Goal: Information Seeking & Learning: Find specific fact

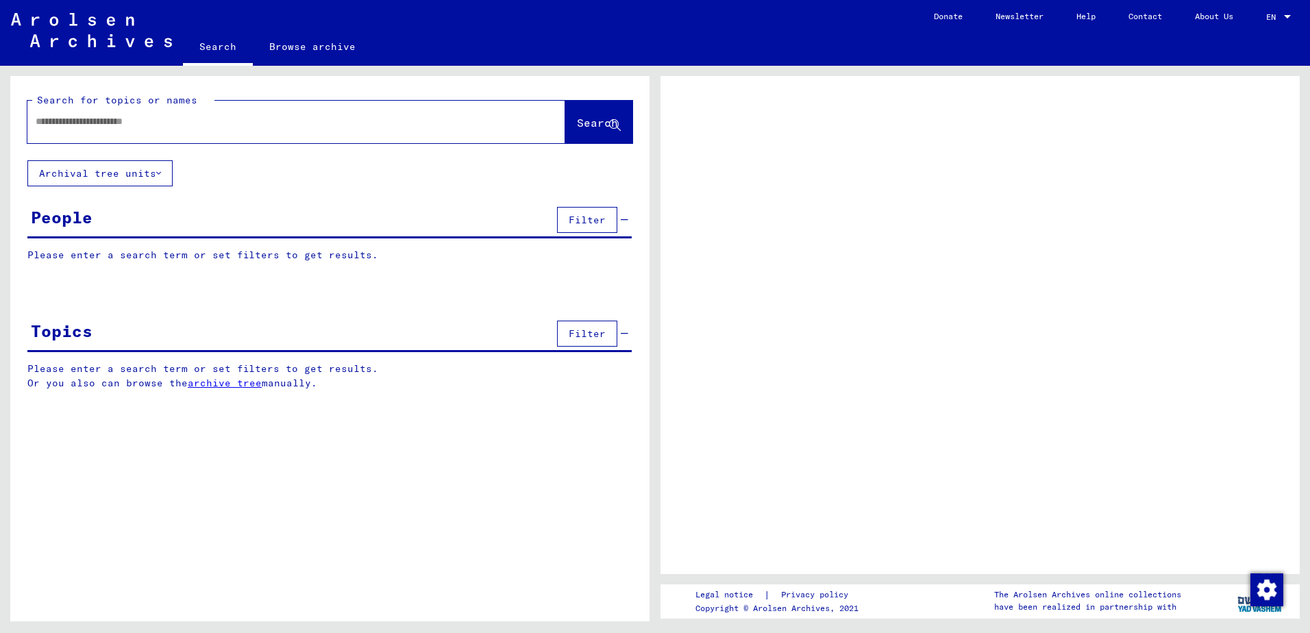
click at [205, 132] on div at bounding box center [279, 121] width 505 height 31
click at [208, 126] on input "text" at bounding box center [284, 121] width 497 height 14
type input "*"
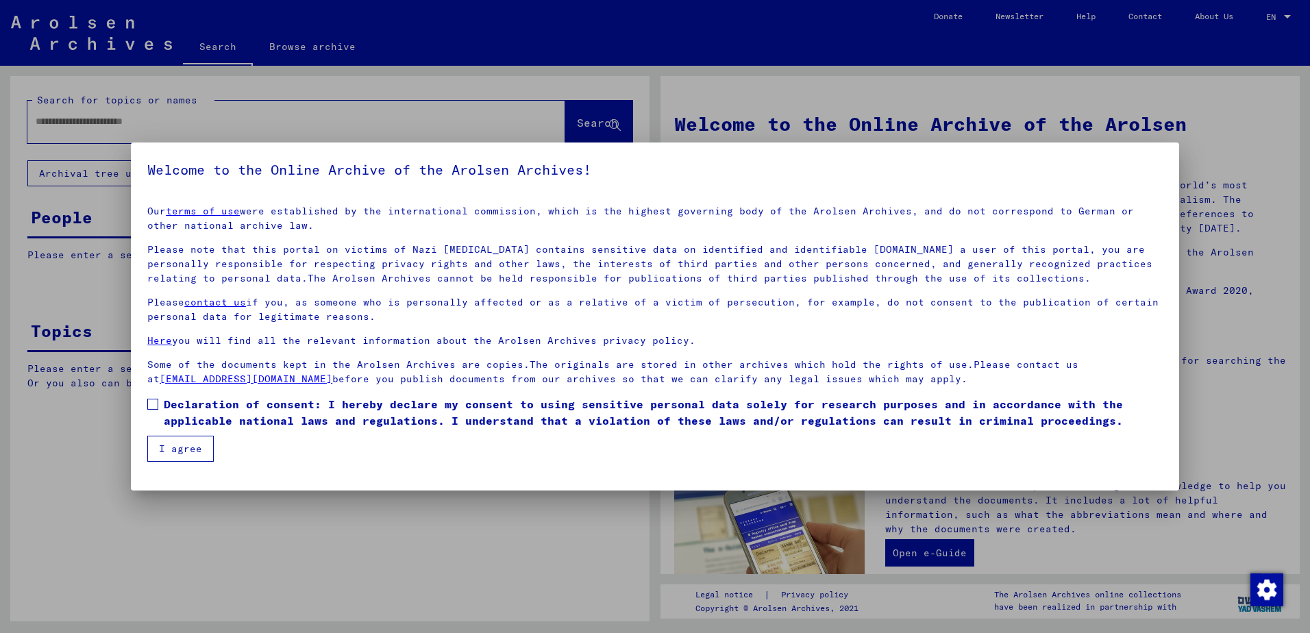
click at [223, 445] on mat-dialog-content "Our terms of use were established by the international commission, which is the…" at bounding box center [655, 328] width 1048 height 267
click at [199, 420] on span "Declaration of consent: I hereby declare my consent to using sensitive personal…" at bounding box center [663, 412] width 999 height 33
click at [179, 447] on button "I agree" at bounding box center [180, 449] width 66 height 26
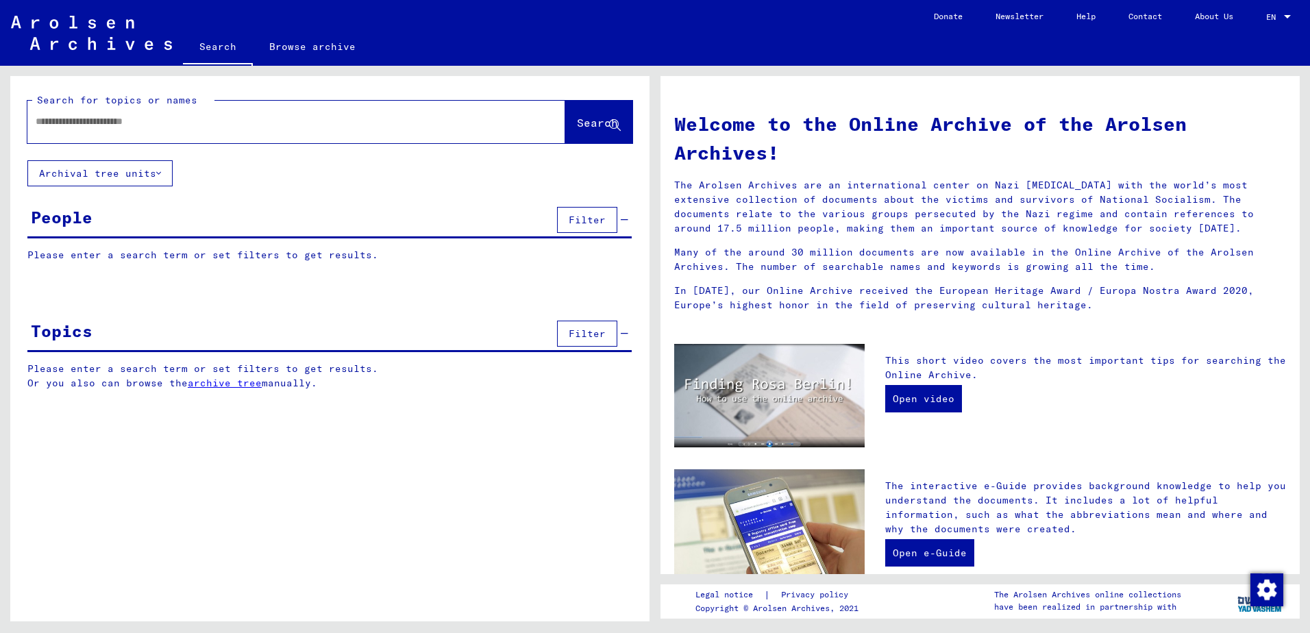
click at [166, 121] on input "text" at bounding box center [280, 121] width 488 height 14
type input "******"
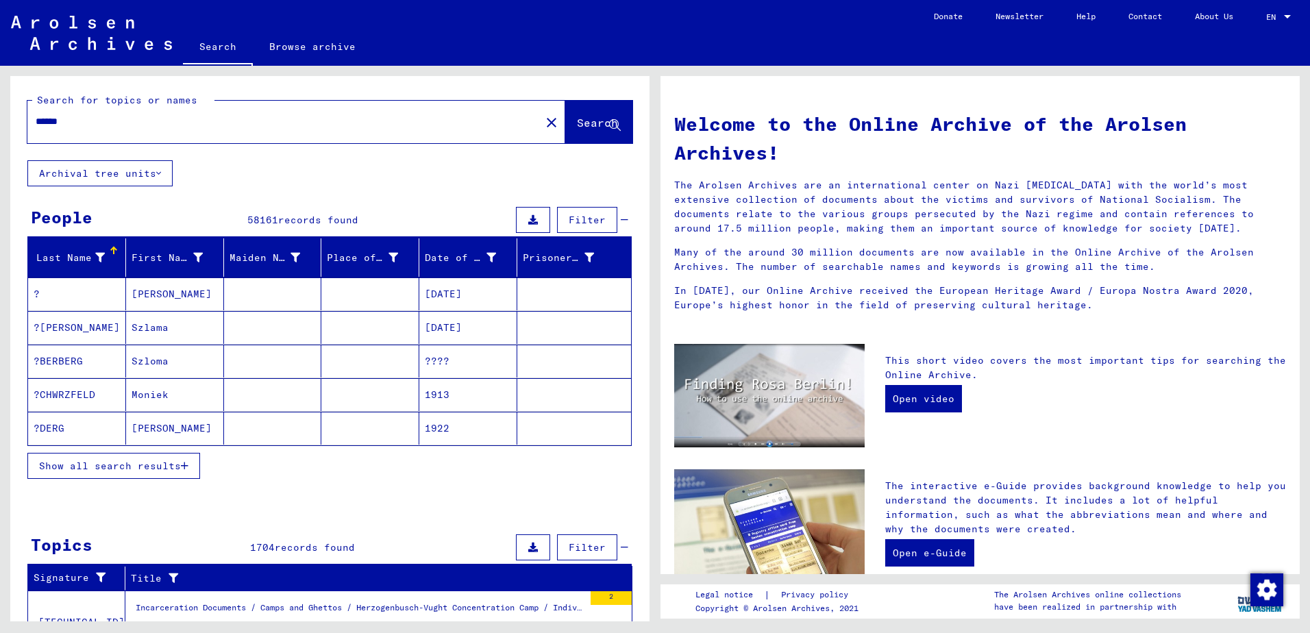
drag, startPoint x: 92, startPoint y: 255, endPoint x: 112, endPoint y: 260, distance: 20.4
click at [93, 256] on div "Last Name" at bounding box center [69, 258] width 71 height 14
click at [95, 256] on icon at bounding box center [100, 258] width 10 height 10
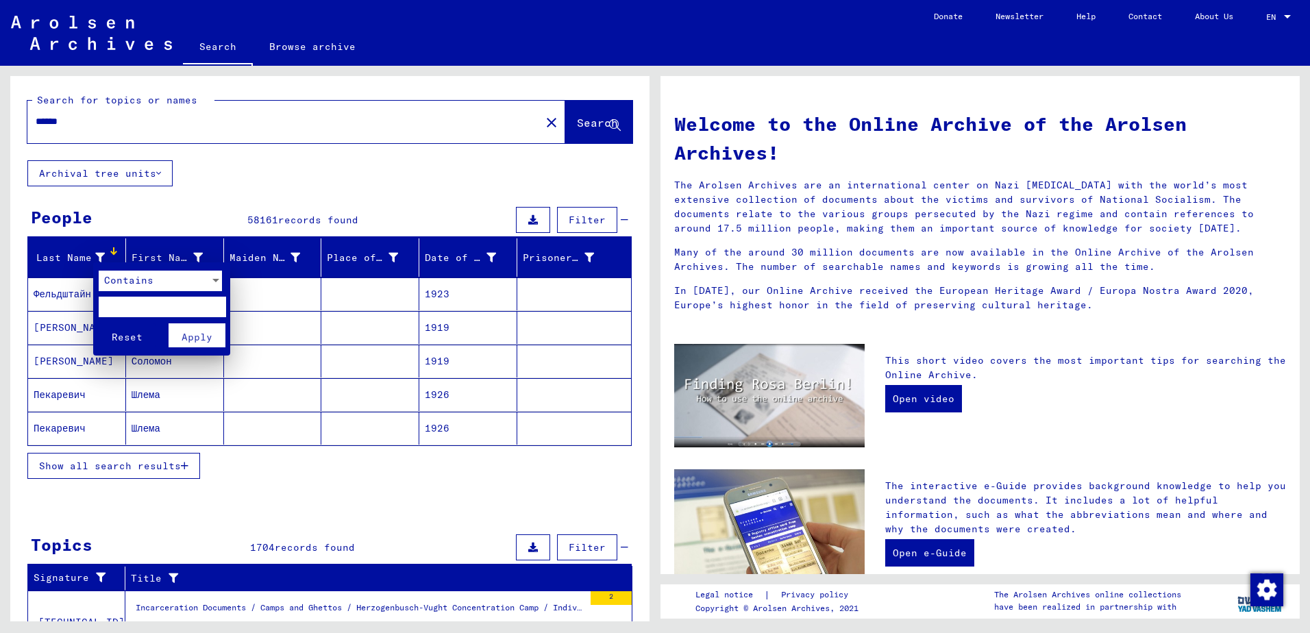
click at [130, 303] on input "text" at bounding box center [162, 307] width 127 height 21
click at [117, 291] on mat-select "Contains" at bounding box center [160, 281] width 123 height 21
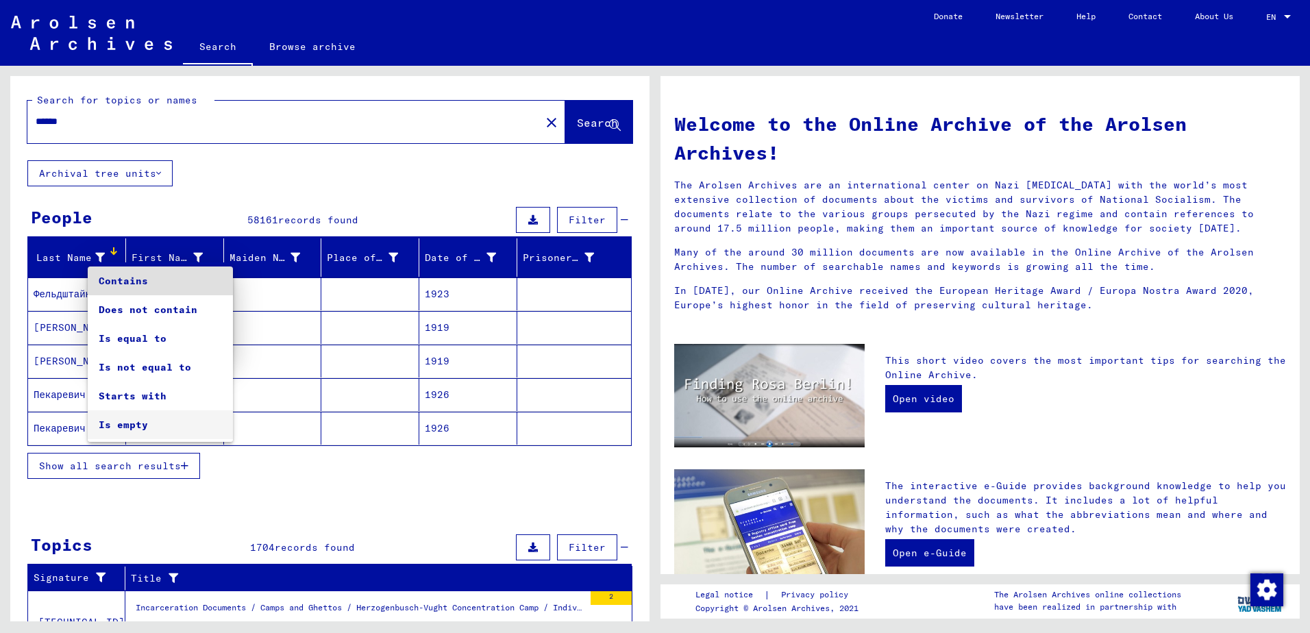
click at [144, 410] on span "Is empty" at bounding box center [160, 424] width 123 height 29
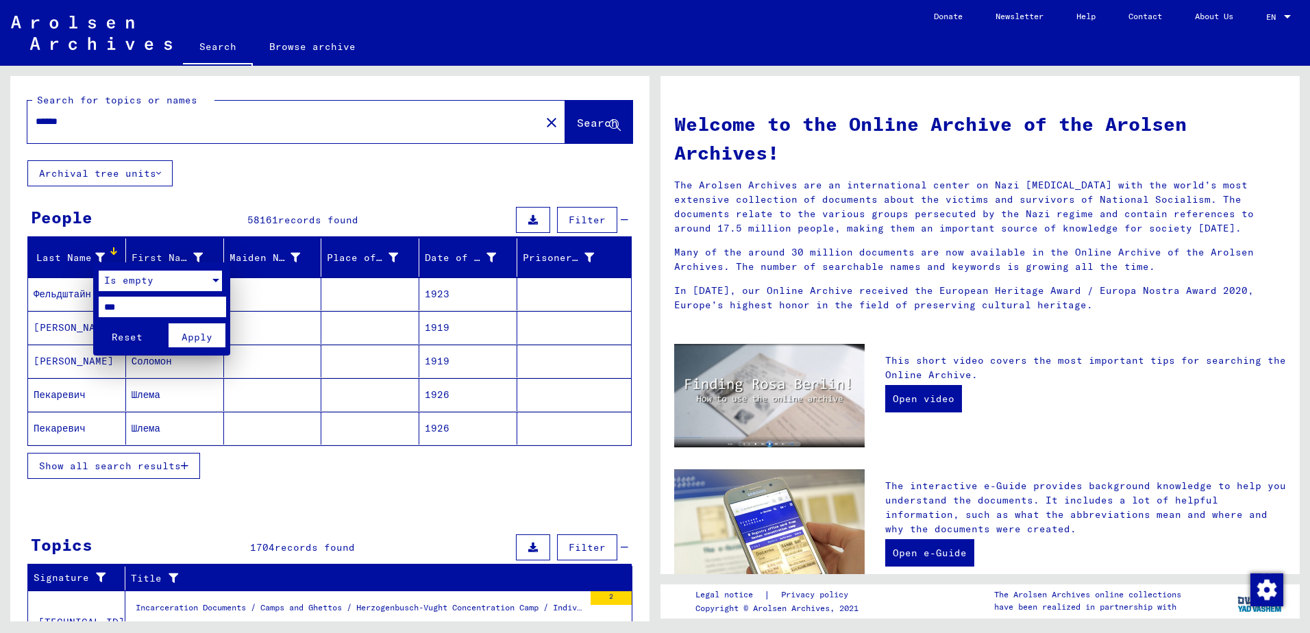
click at [126, 276] on span "Is empty" at bounding box center [128, 280] width 49 height 12
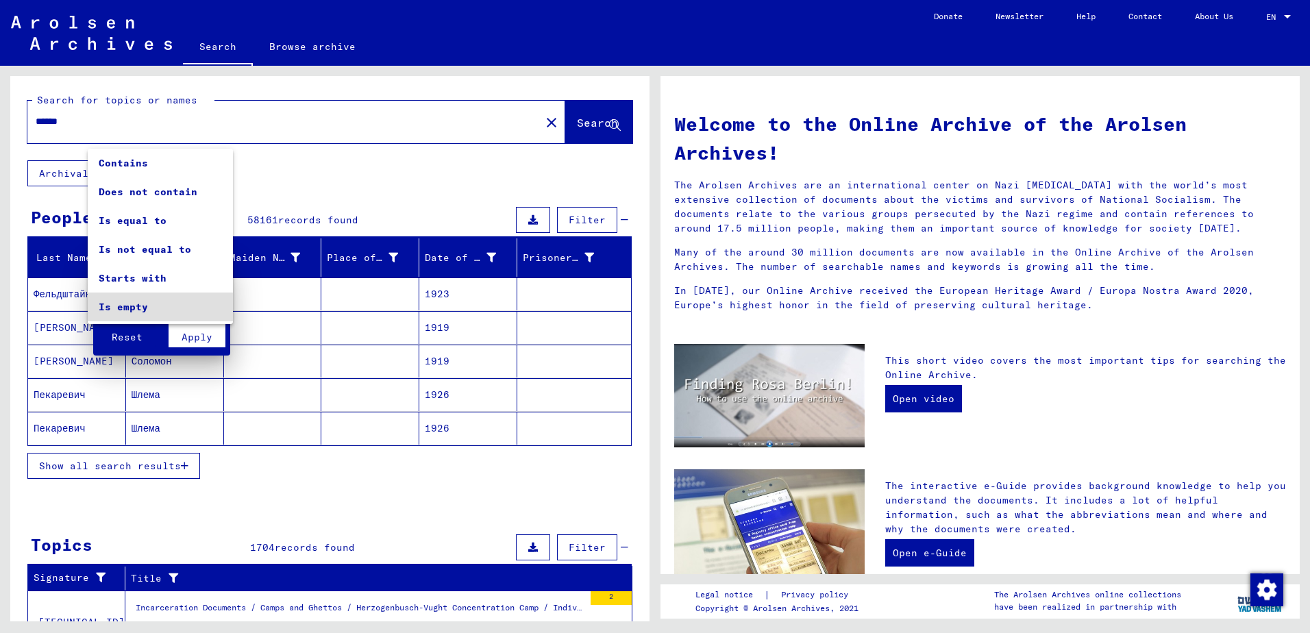
scroll to position [26, 0]
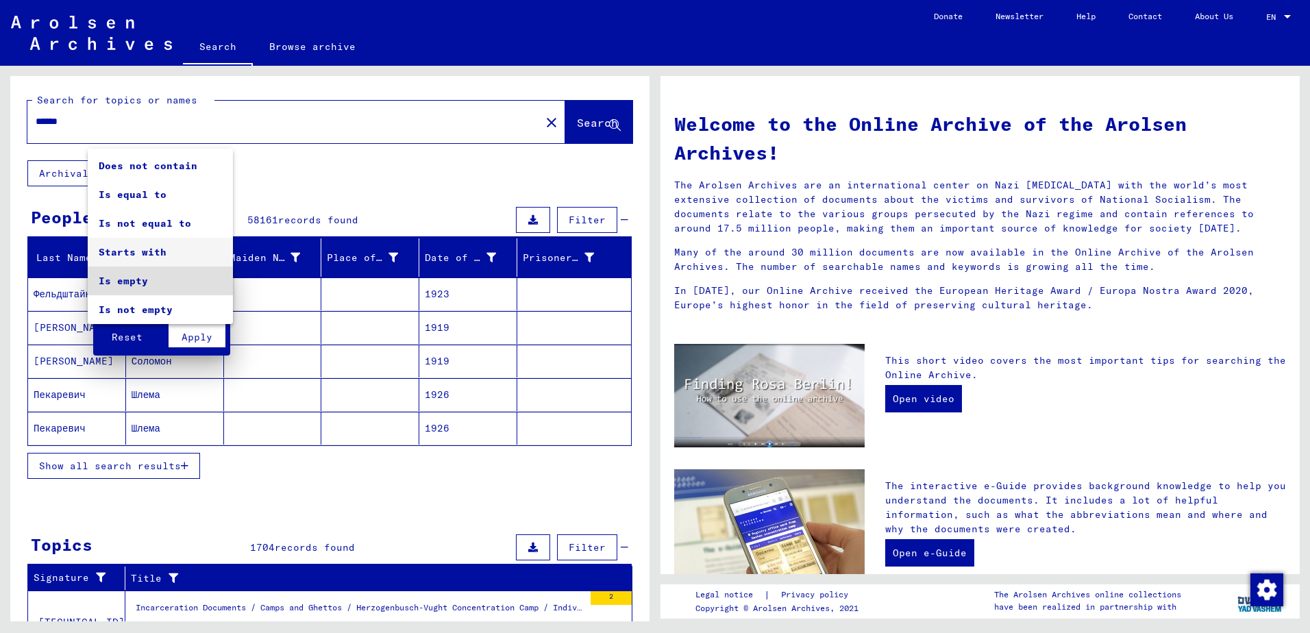
click at [122, 255] on span "Starts with" at bounding box center [160, 252] width 123 height 29
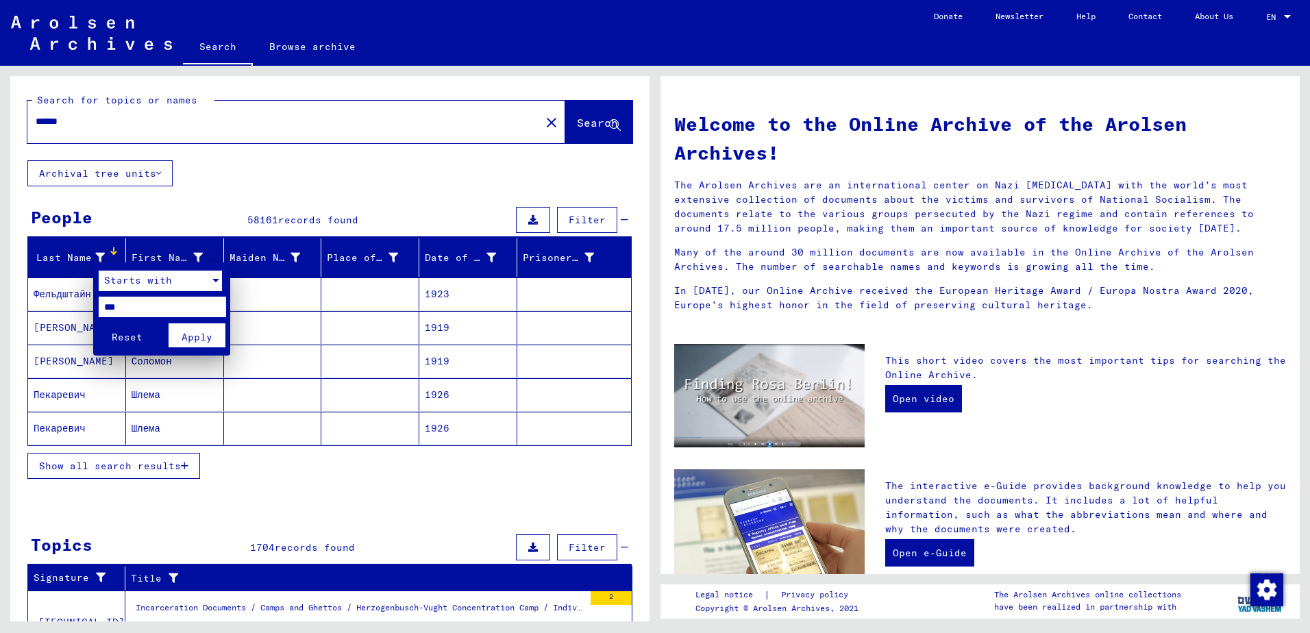
click at [156, 306] on input "***" at bounding box center [162, 307] width 127 height 21
type input "****"
click at [210, 336] on span "Apply" at bounding box center [197, 337] width 31 height 12
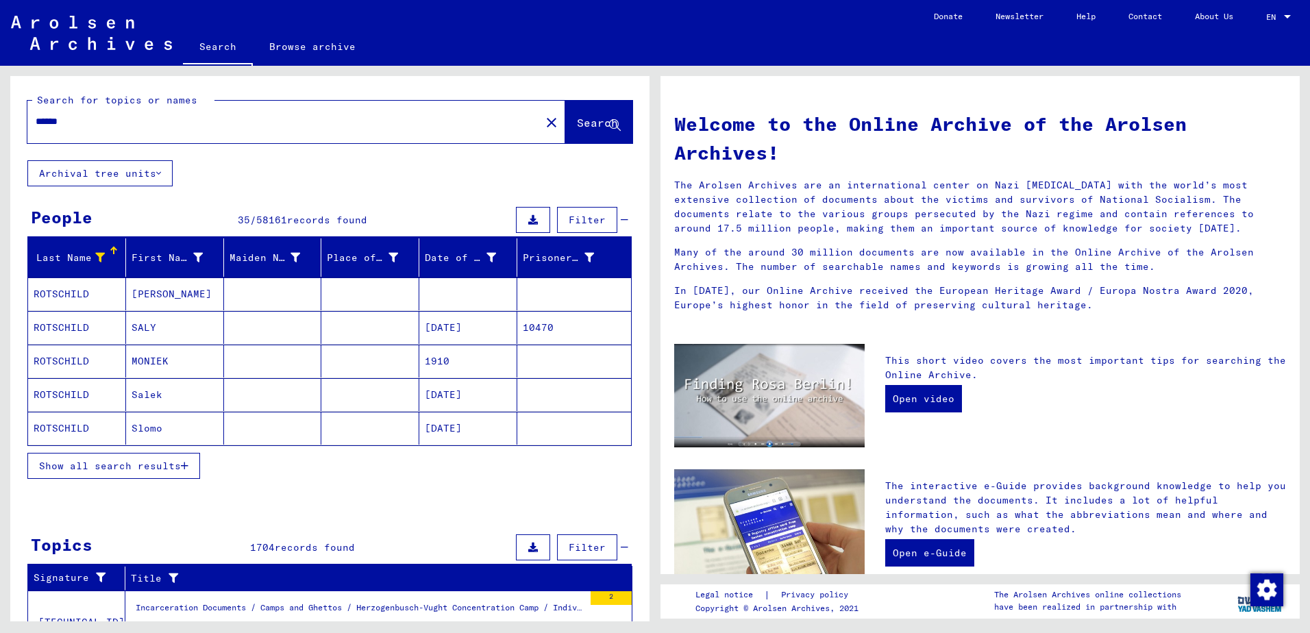
click at [183, 461] on icon "button" at bounding box center [185, 466] width 8 height 10
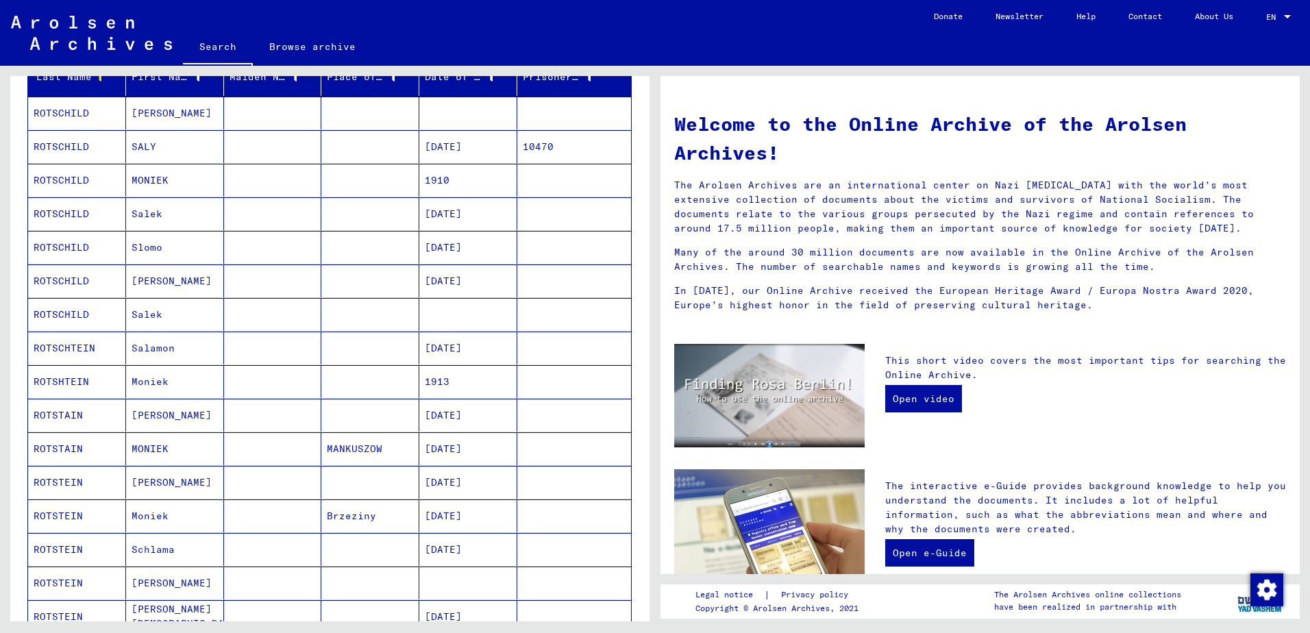
scroll to position [206, 0]
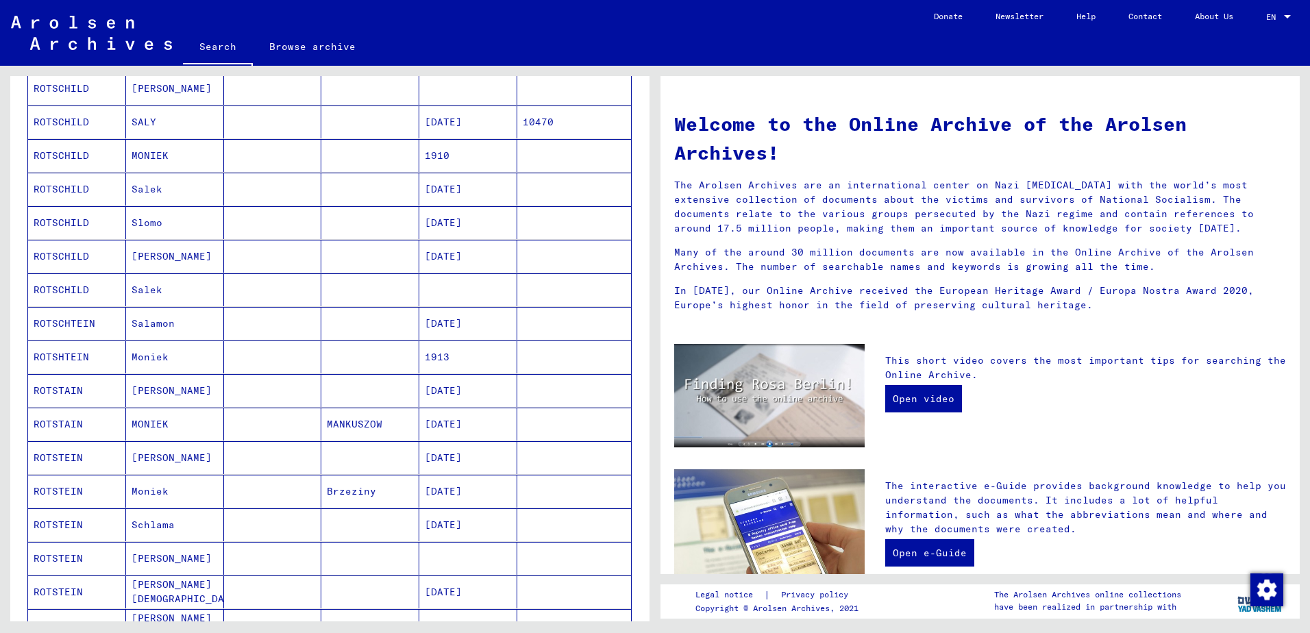
click at [171, 316] on mat-cell "Salamon" at bounding box center [175, 323] width 98 height 33
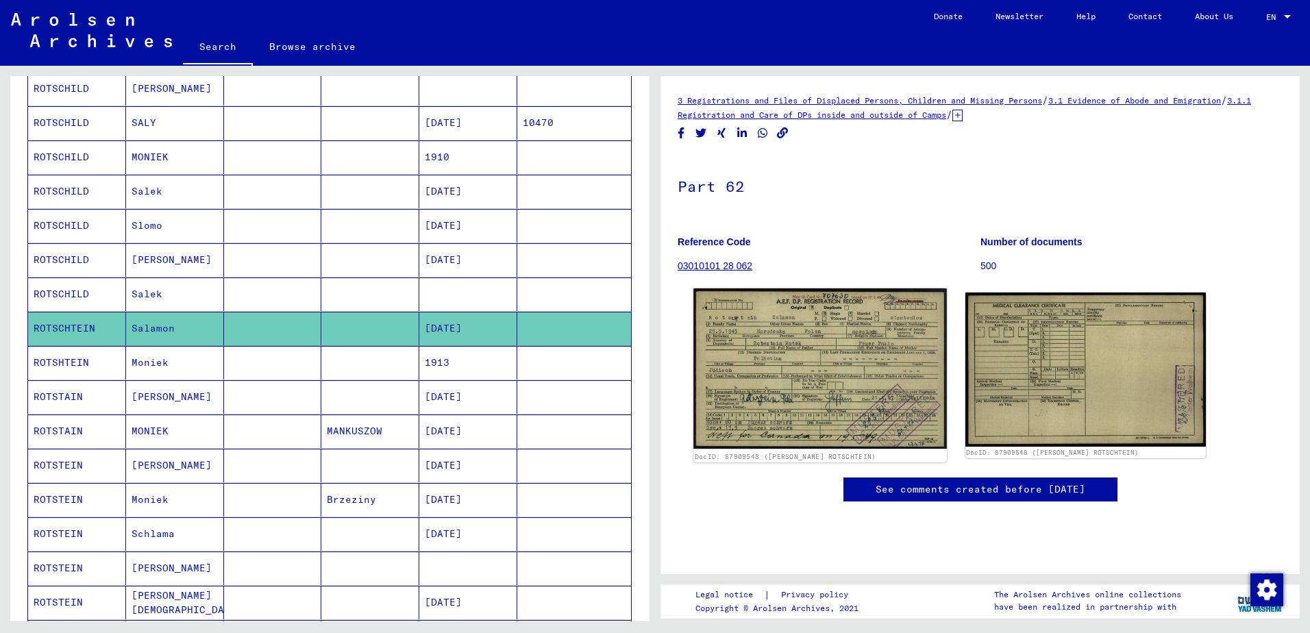
click at [891, 358] on img at bounding box center [819, 368] width 253 height 160
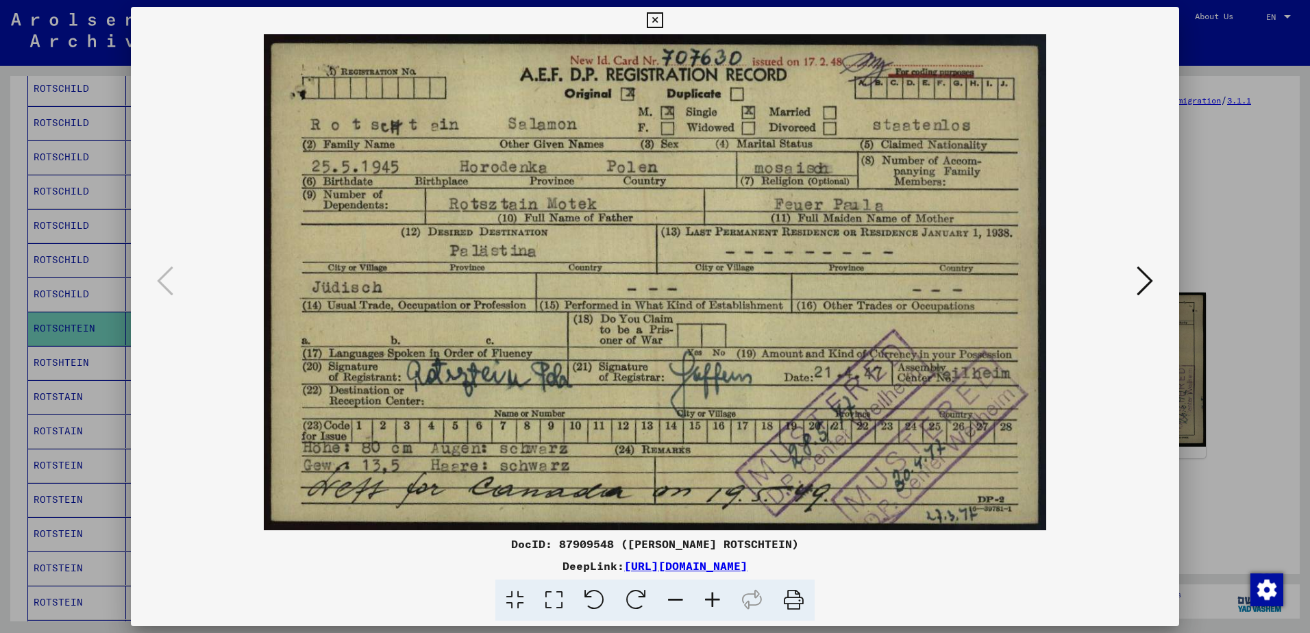
click at [1189, 186] on div at bounding box center [655, 316] width 1310 height 633
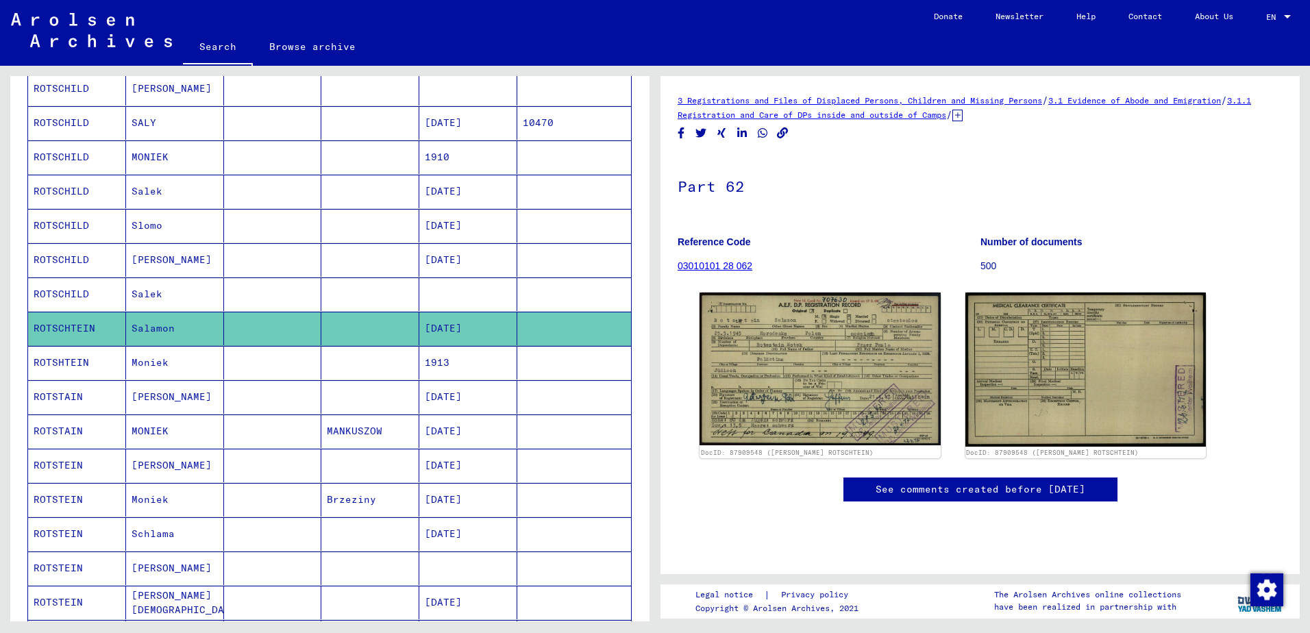
scroll to position [274, 0]
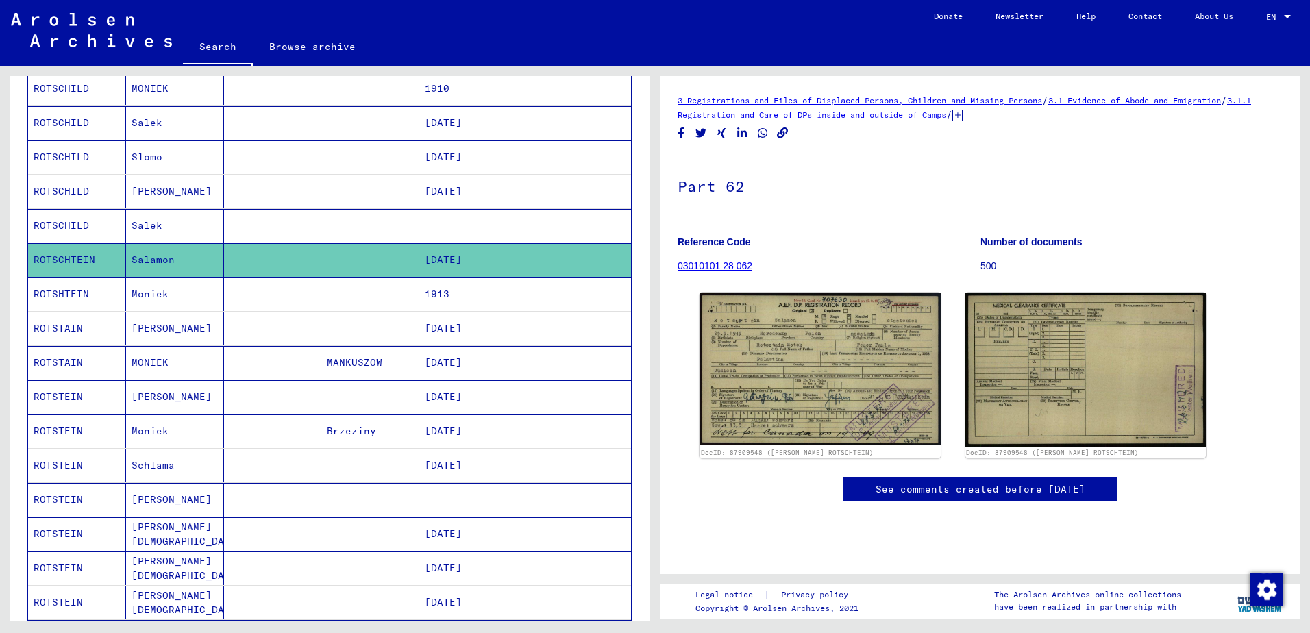
click at [187, 290] on mat-cell "Moniek" at bounding box center [175, 294] width 98 height 34
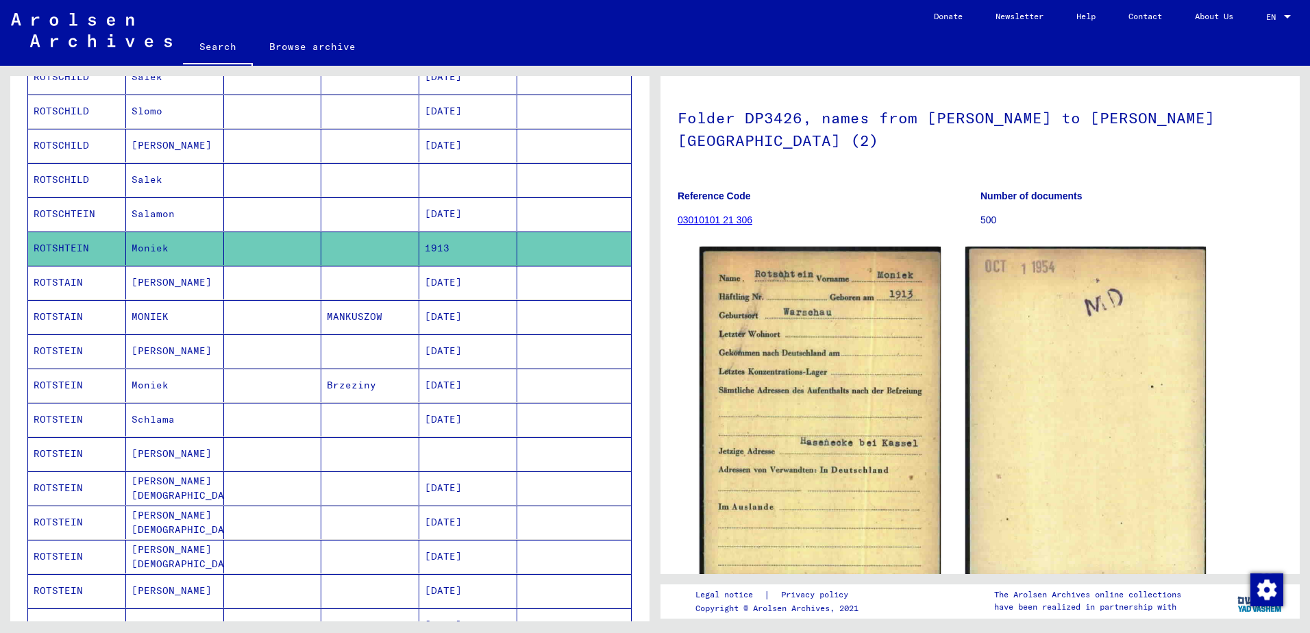
scroll to position [343, 0]
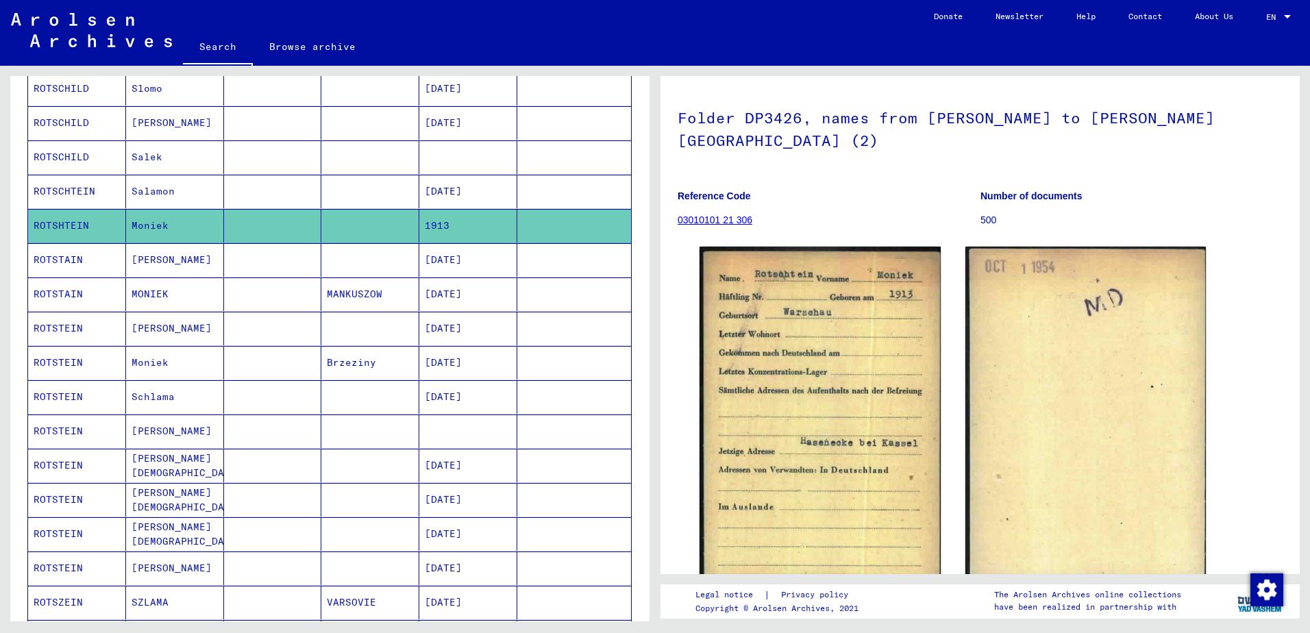
click at [218, 260] on mat-cell "[PERSON_NAME]" at bounding box center [175, 260] width 98 height 34
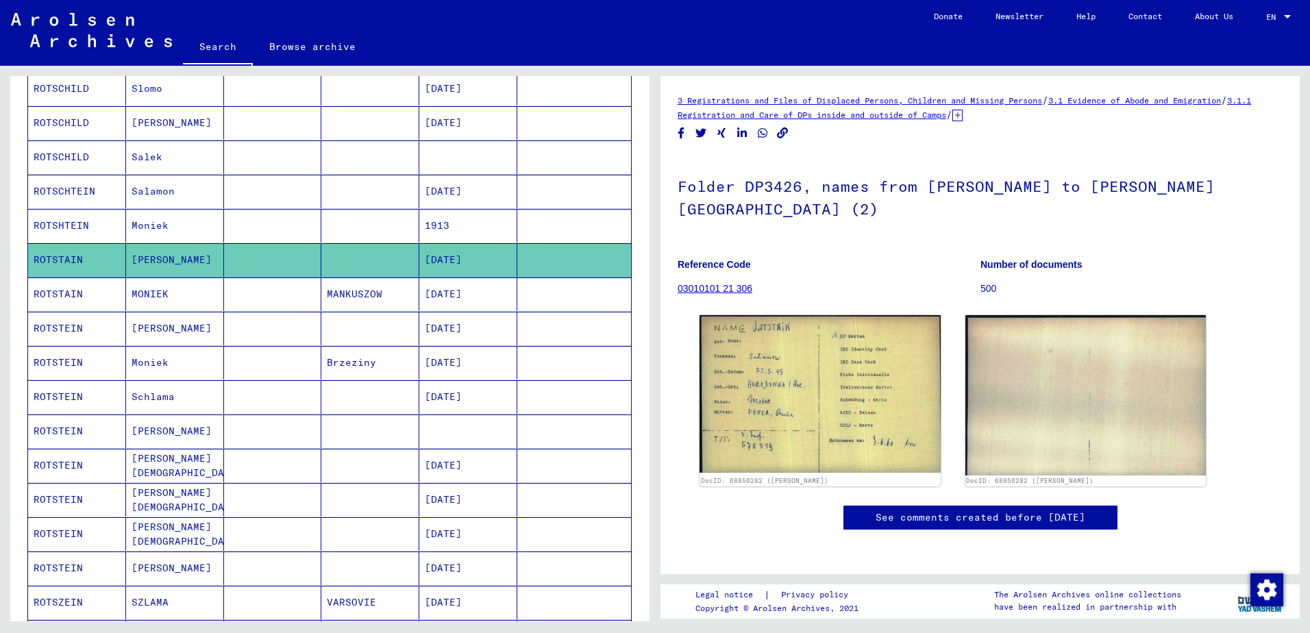
click at [245, 389] on mat-cell at bounding box center [273, 397] width 98 height 34
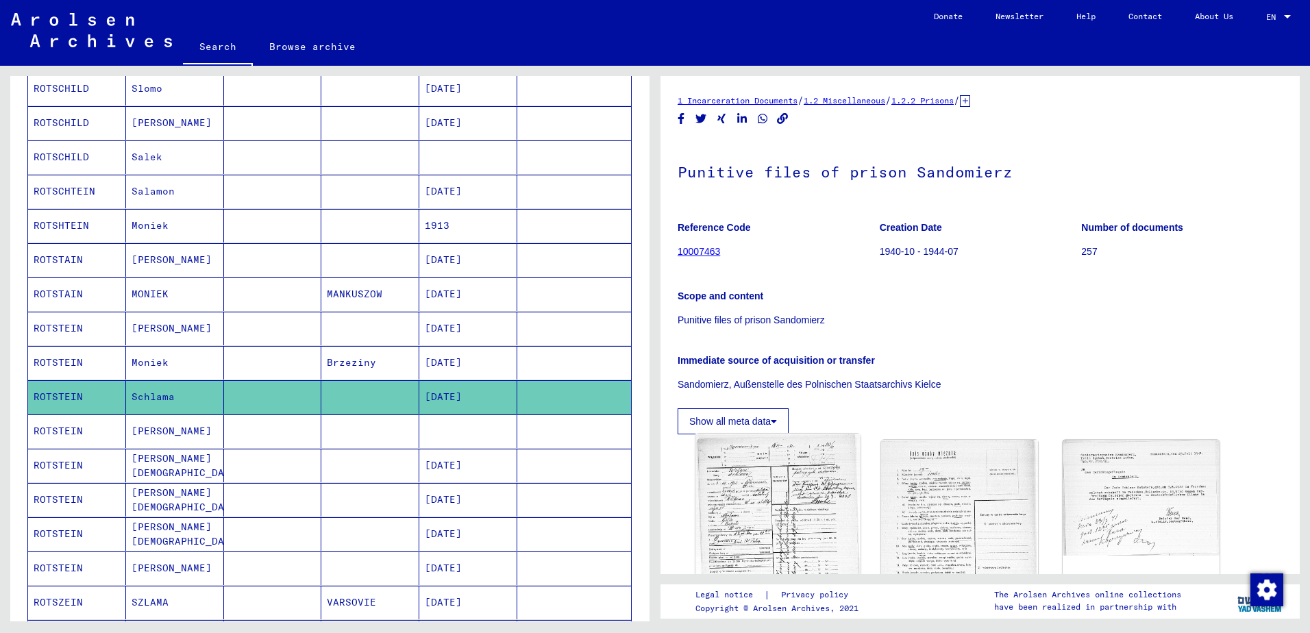
click at [720, 483] on img at bounding box center [777, 547] width 164 height 226
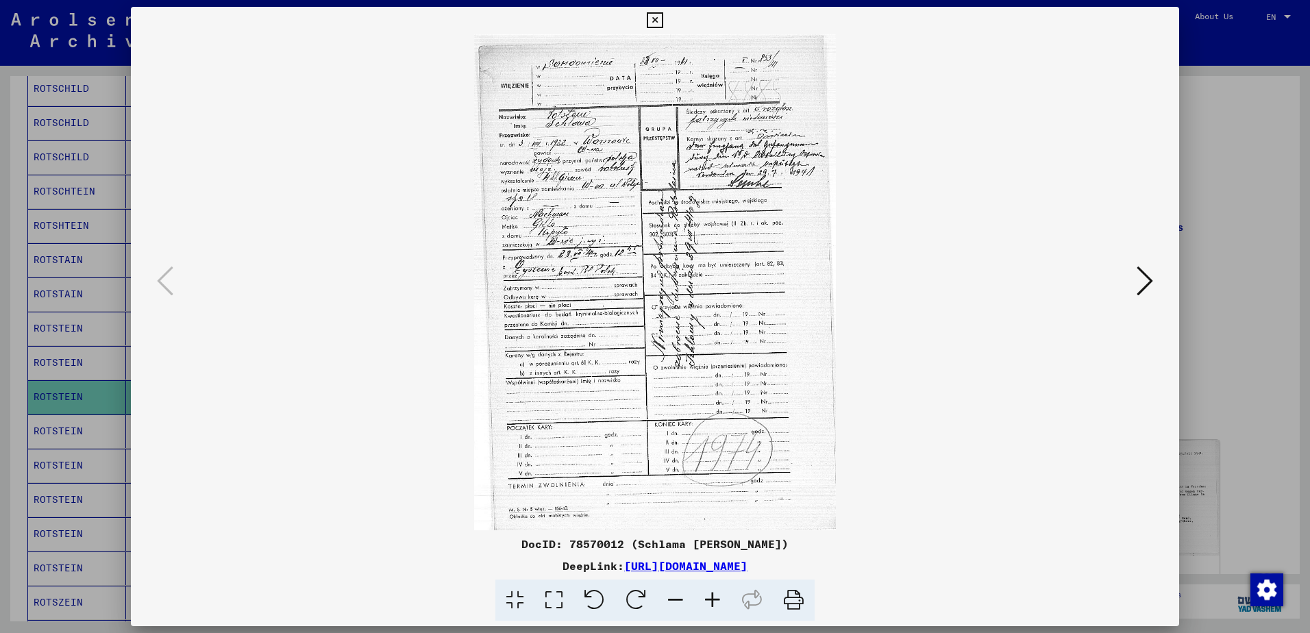
click at [1230, 197] on div at bounding box center [655, 316] width 1310 height 633
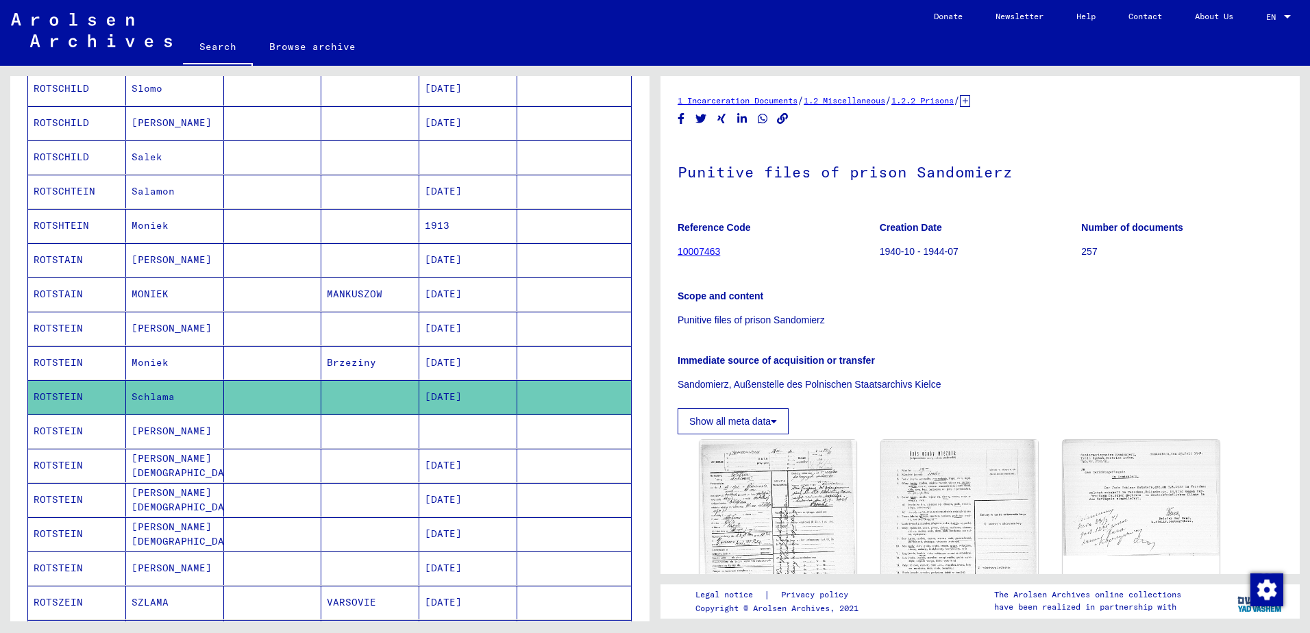
click at [227, 426] on mat-cell at bounding box center [273, 431] width 98 height 34
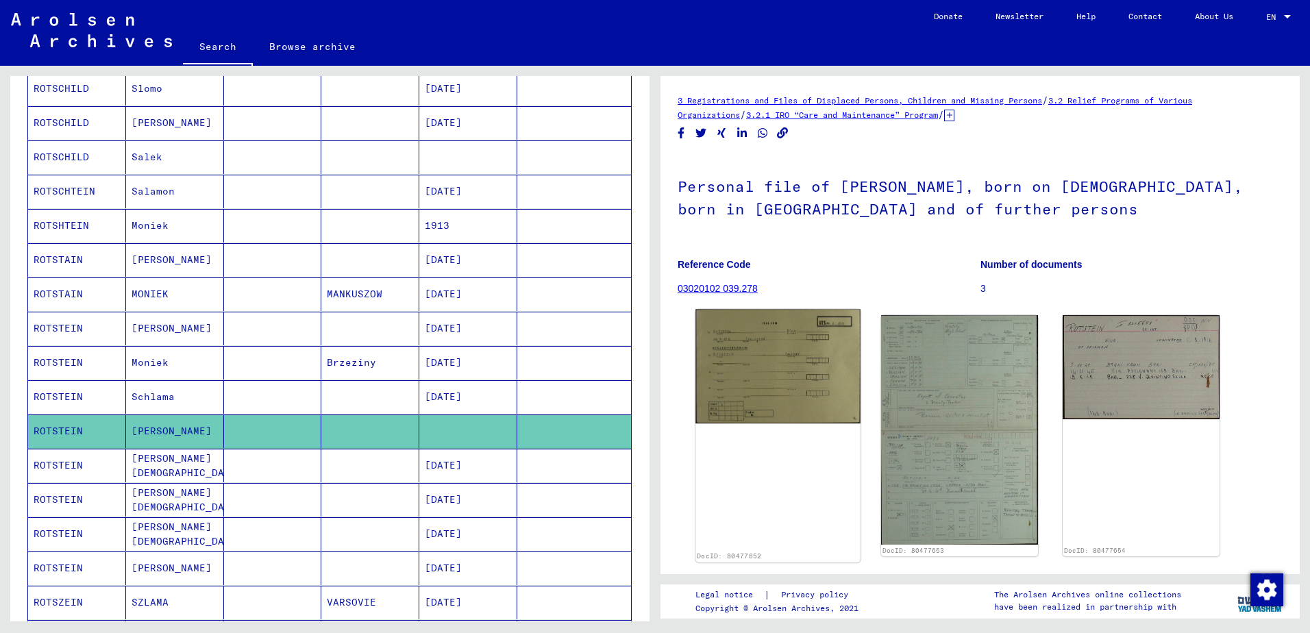
click at [747, 366] on img at bounding box center [777, 366] width 164 height 114
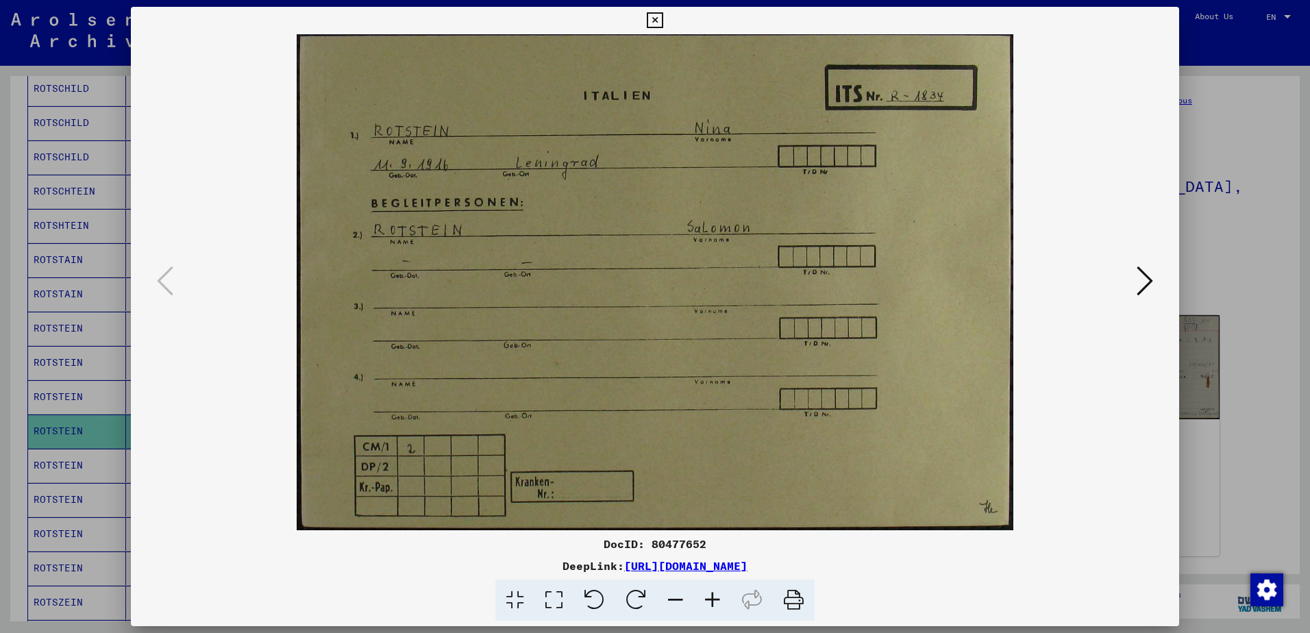
click at [1135, 286] on button at bounding box center [1144, 281] width 25 height 39
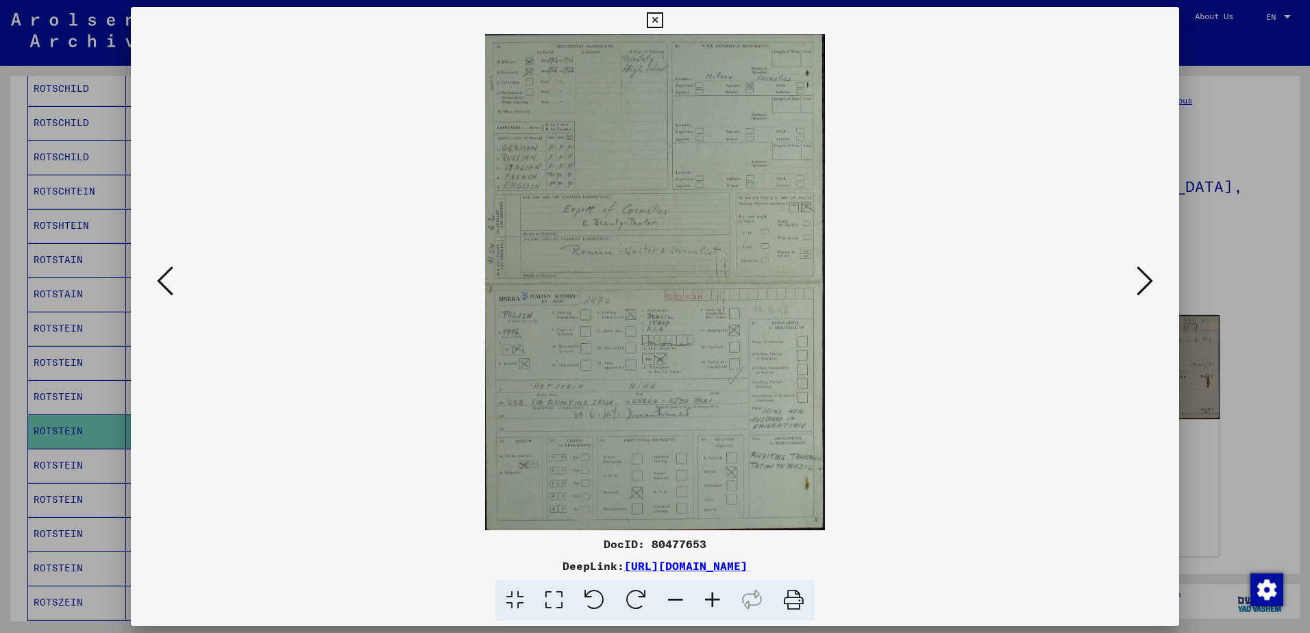
click at [1220, 272] on div at bounding box center [655, 316] width 1310 height 633
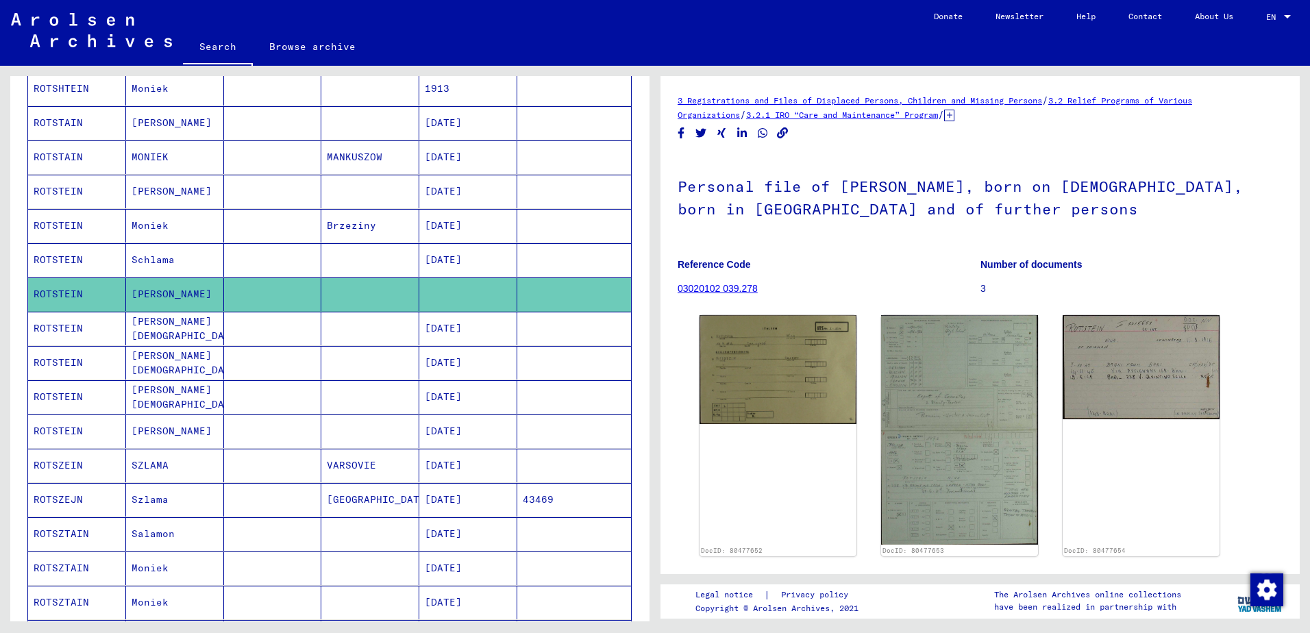
scroll to position [548, 0]
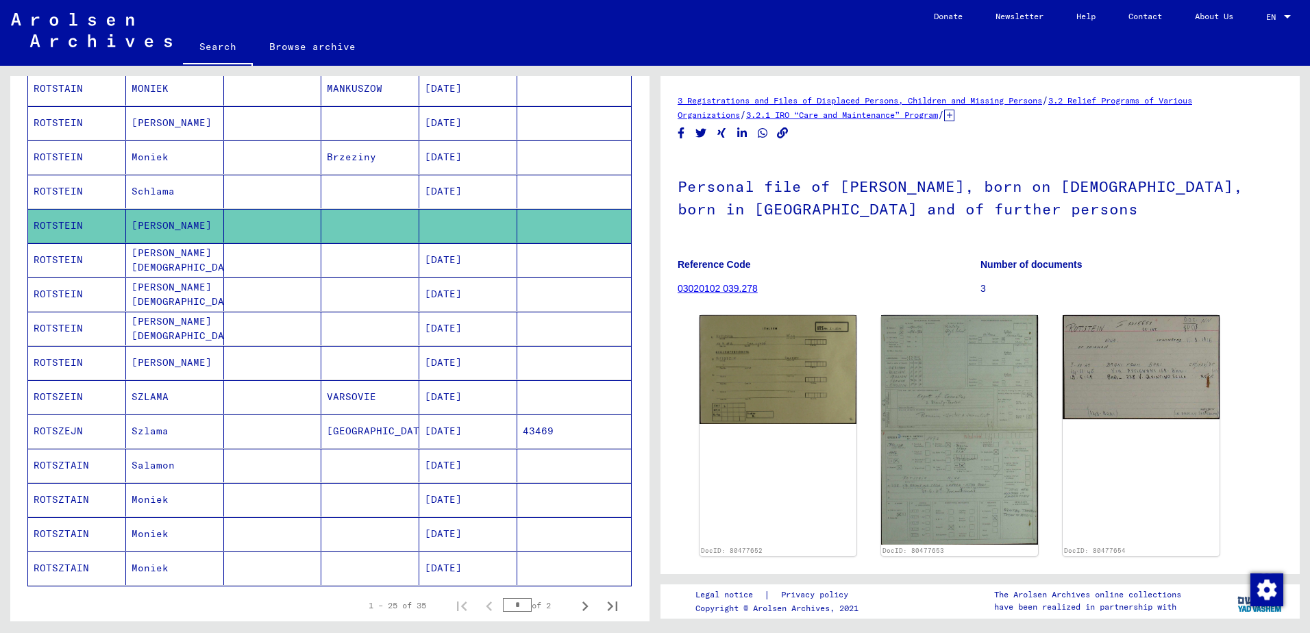
click at [207, 397] on mat-cell "SZLAMA" at bounding box center [175, 397] width 98 height 34
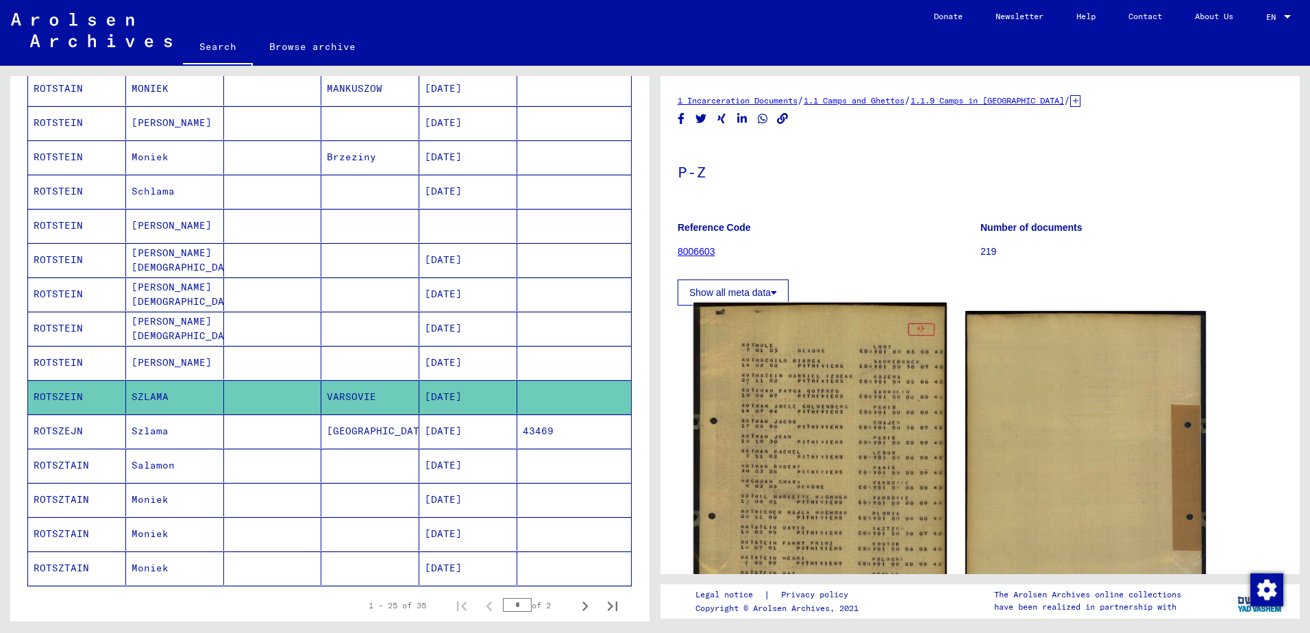
click at [796, 402] on img at bounding box center [819, 473] width 253 height 340
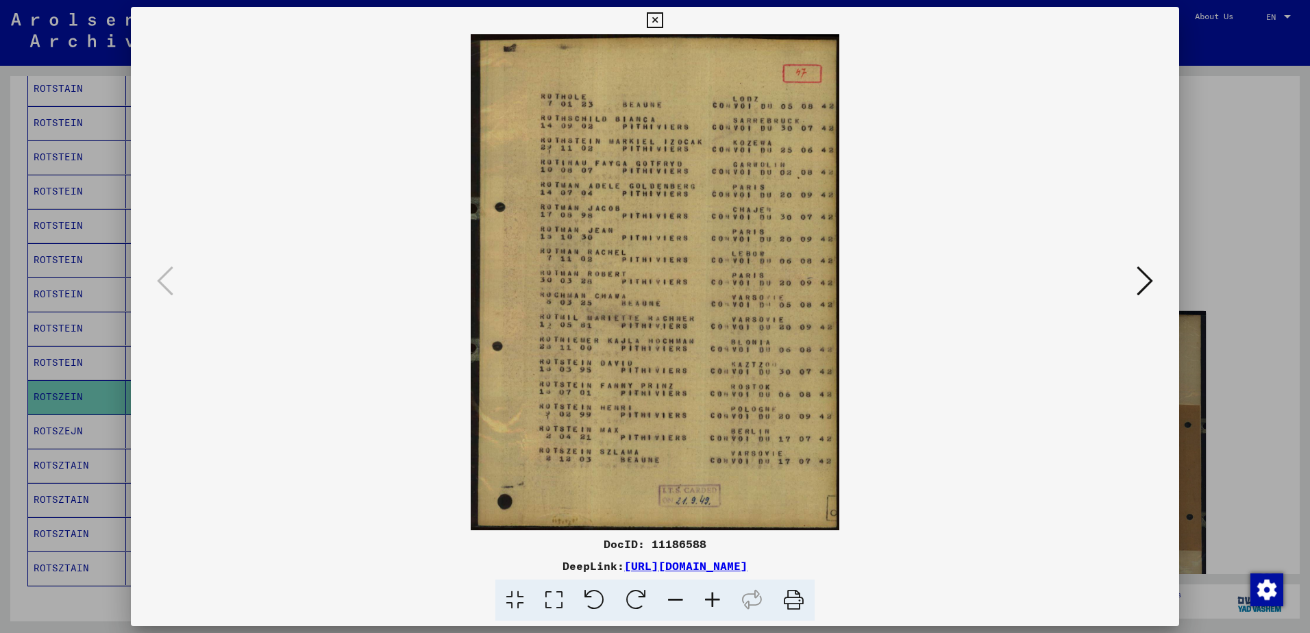
click at [1203, 263] on div at bounding box center [655, 316] width 1310 height 633
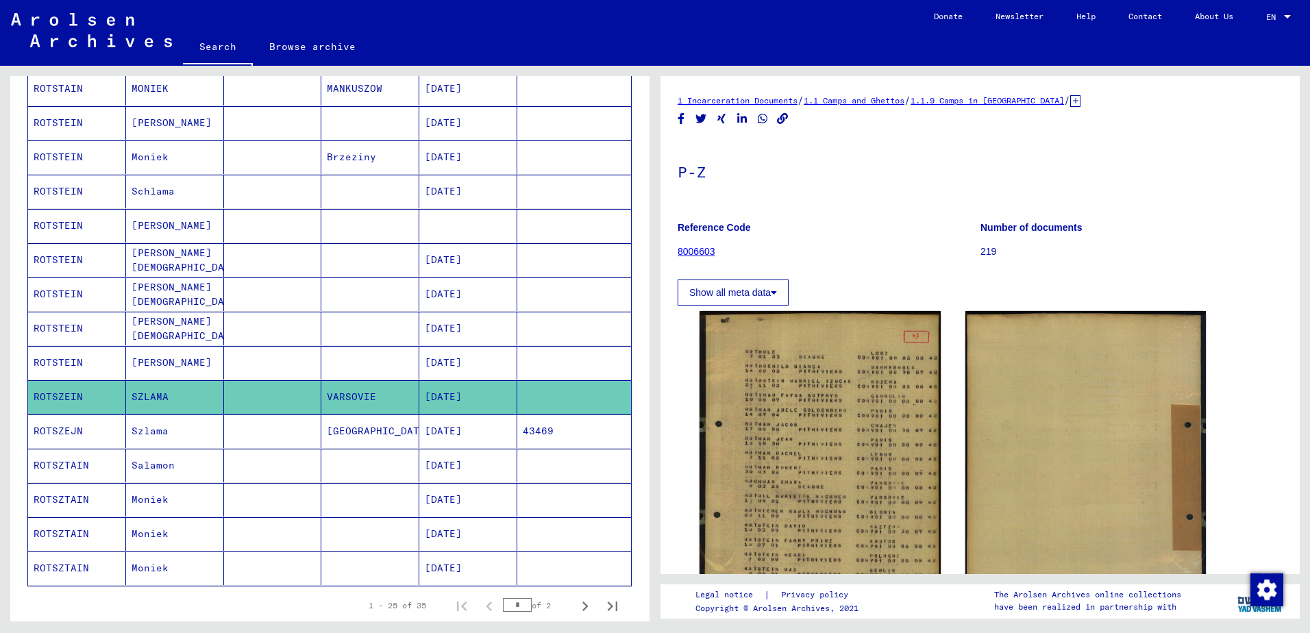
click at [163, 438] on mat-cell "Szlama" at bounding box center [175, 431] width 98 height 34
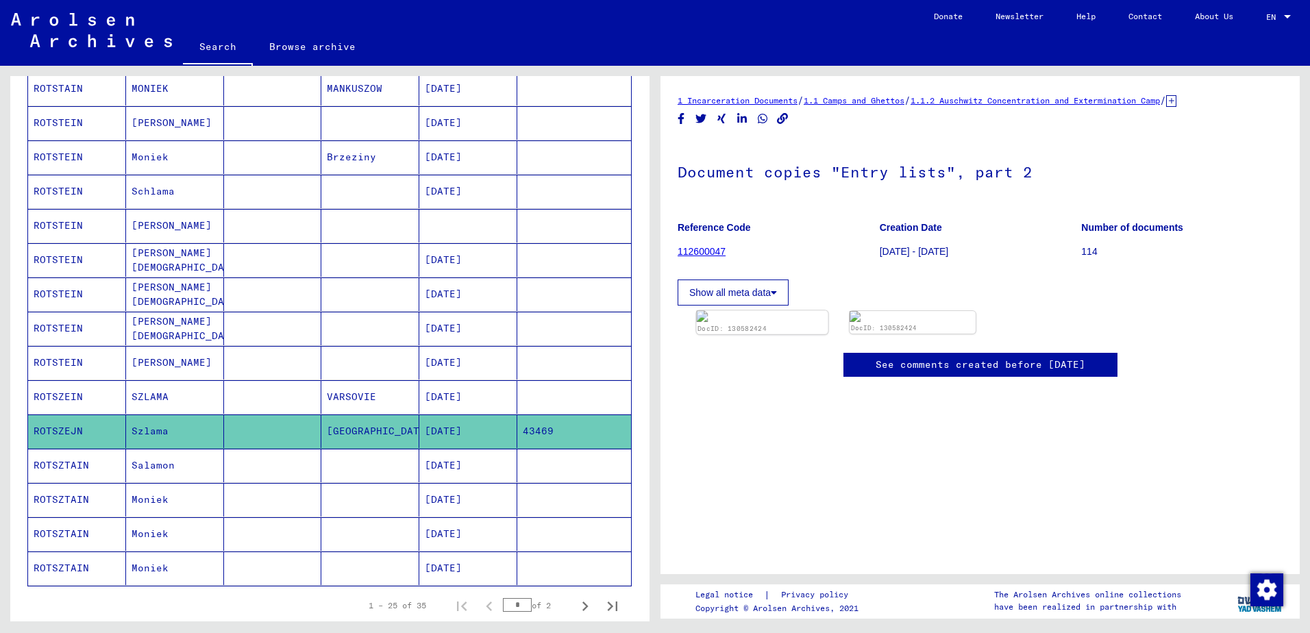
click at [715, 322] on img at bounding box center [762, 316] width 132 height 12
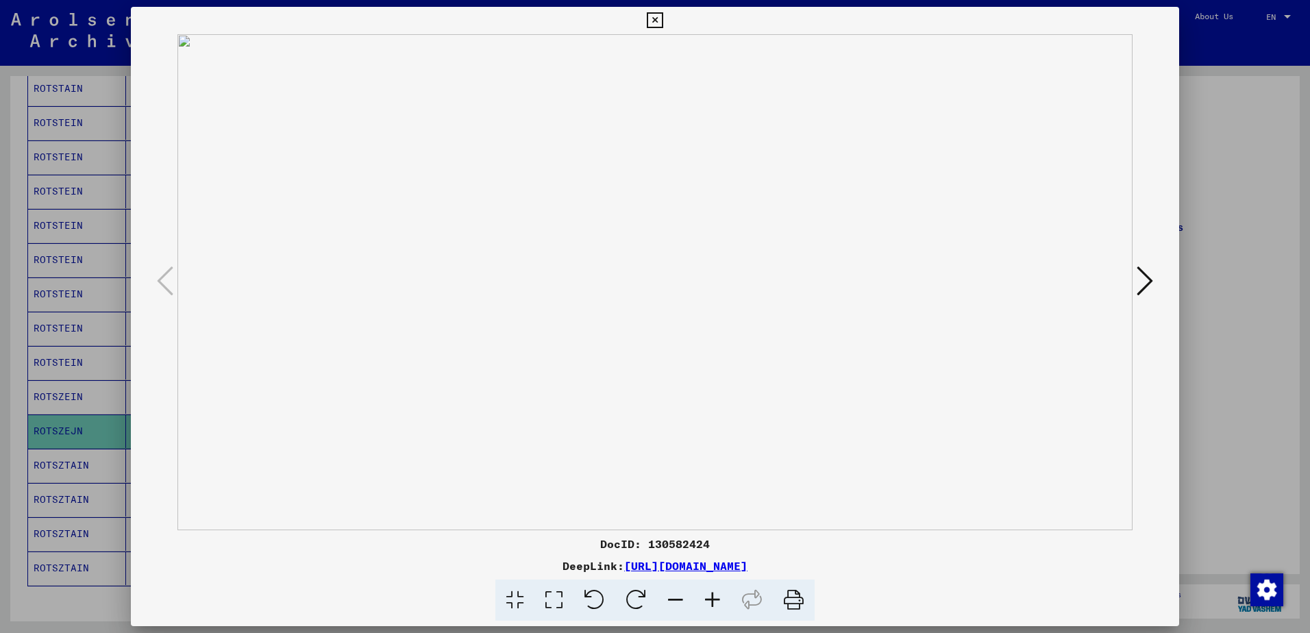
click at [1222, 279] on div at bounding box center [655, 316] width 1310 height 633
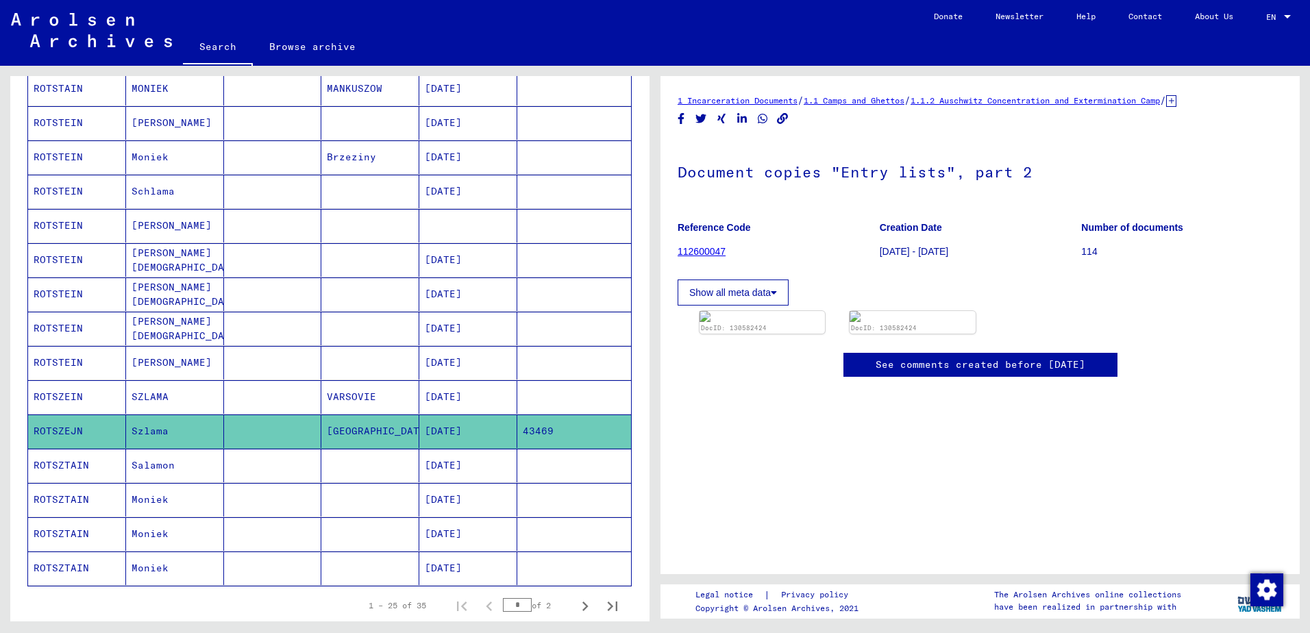
scroll to position [274, 0]
click at [575, 608] on icon "Next page" at bounding box center [584, 606] width 19 height 19
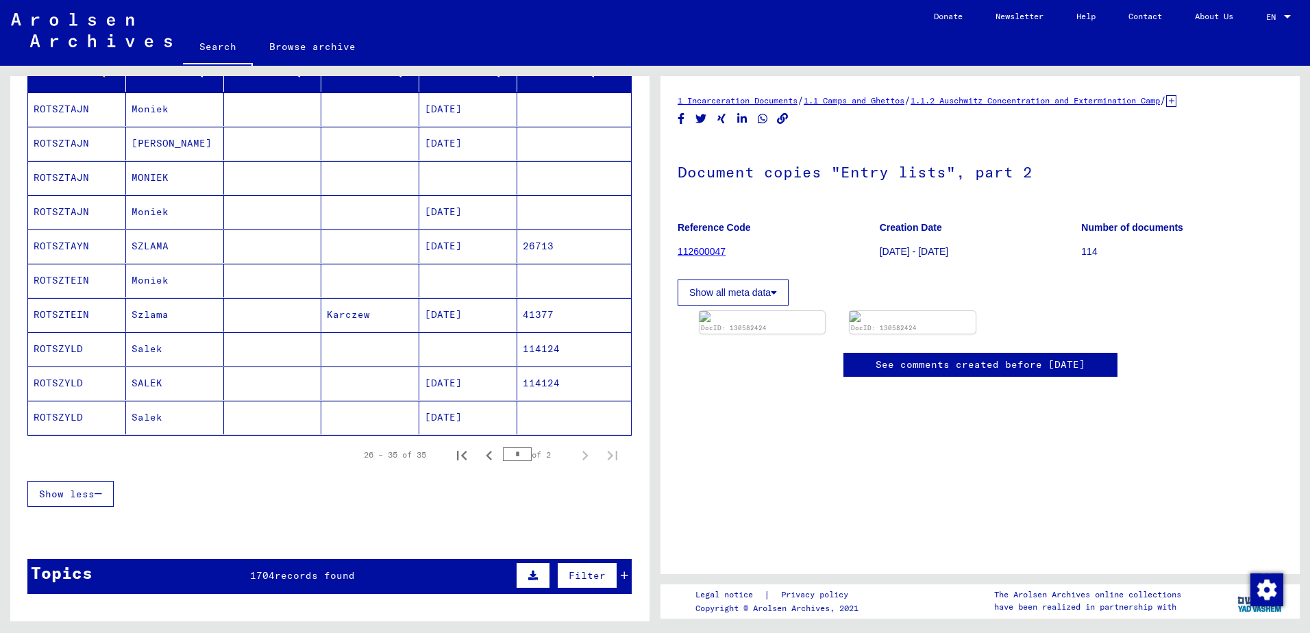
scroll to position [116, 0]
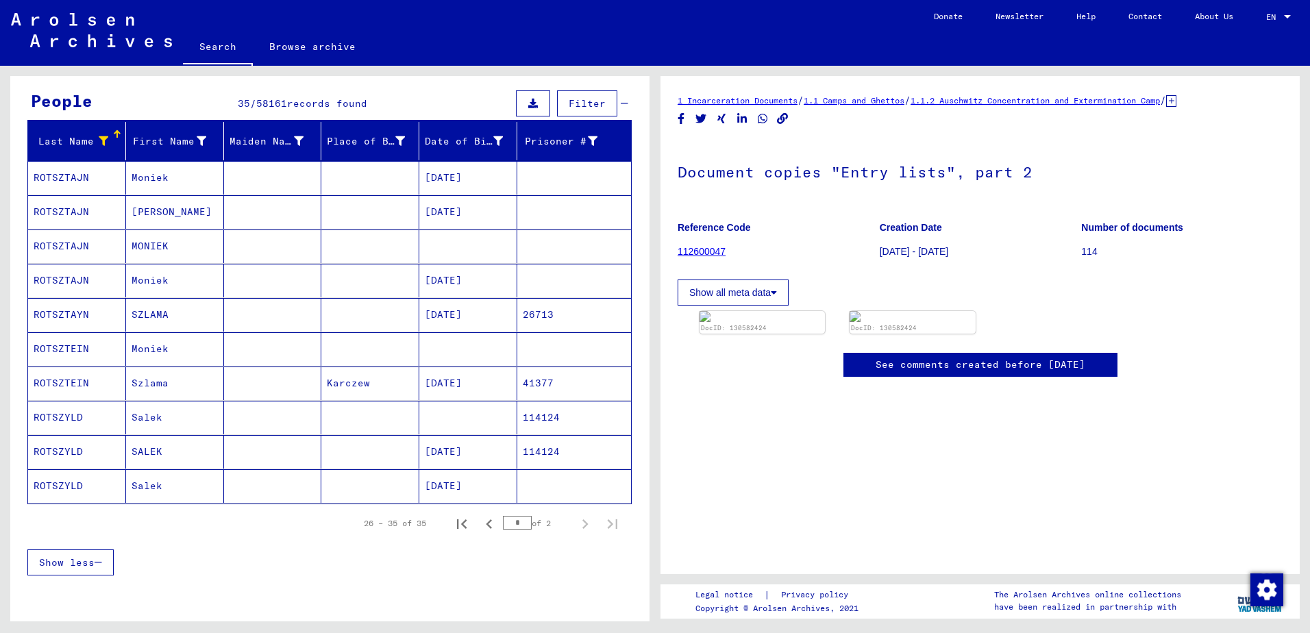
click at [190, 312] on mat-cell "SZLAMA" at bounding box center [175, 315] width 98 height 34
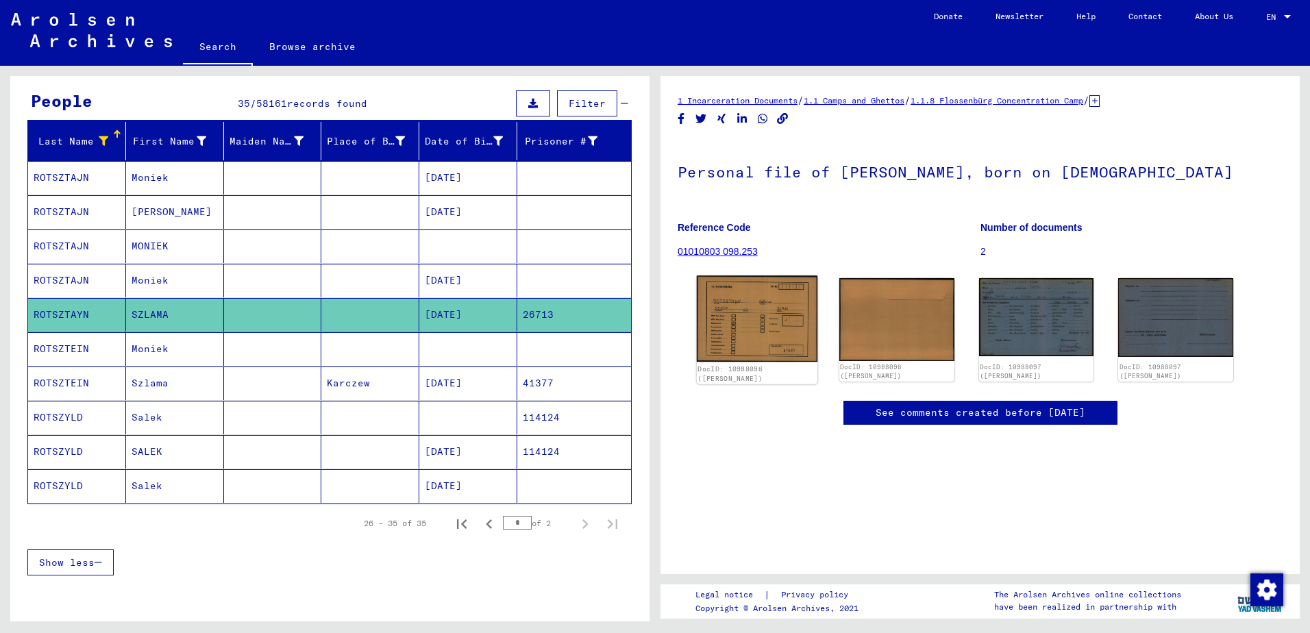
click at [784, 321] on img at bounding box center [757, 318] width 121 height 86
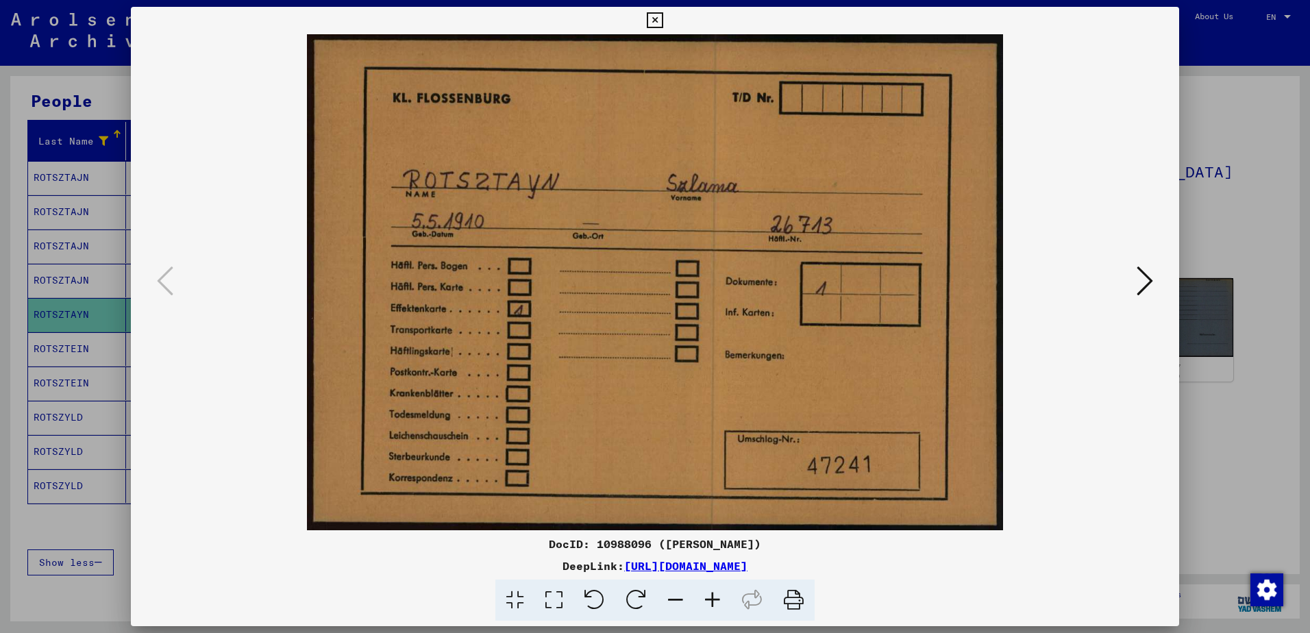
click at [1153, 277] on button at bounding box center [1144, 281] width 25 height 39
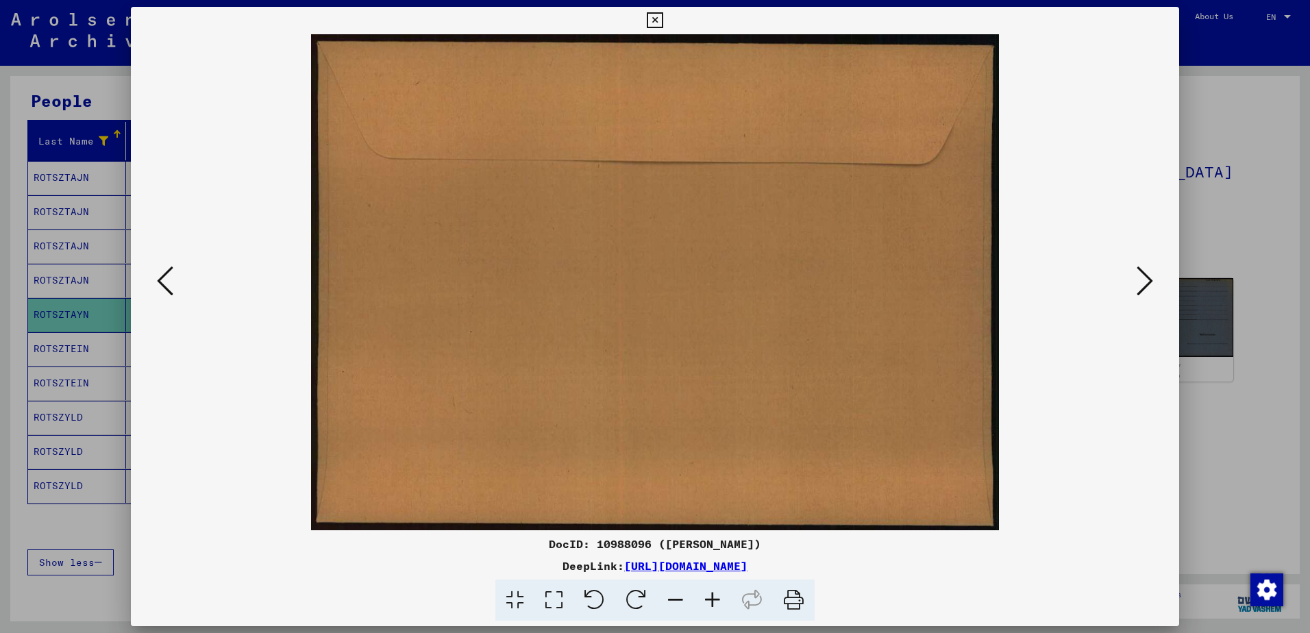
click at [1152, 276] on icon at bounding box center [1145, 280] width 16 height 33
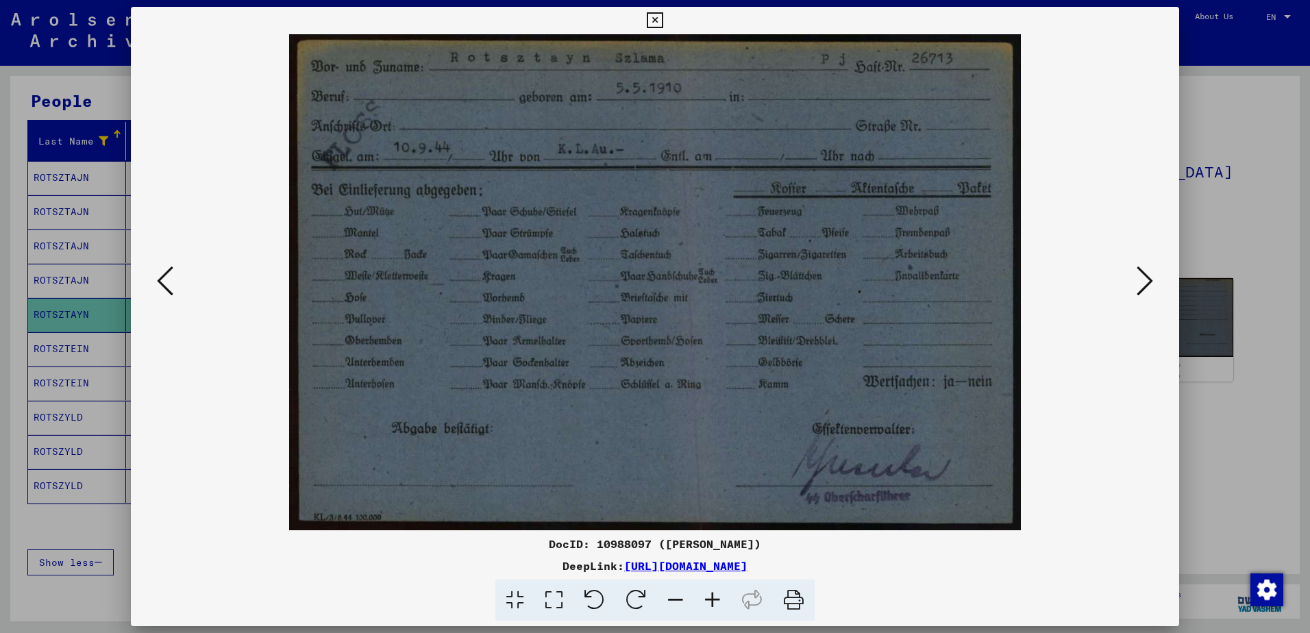
click at [1150, 276] on icon at bounding box center [1145, 280] width 16 height 33
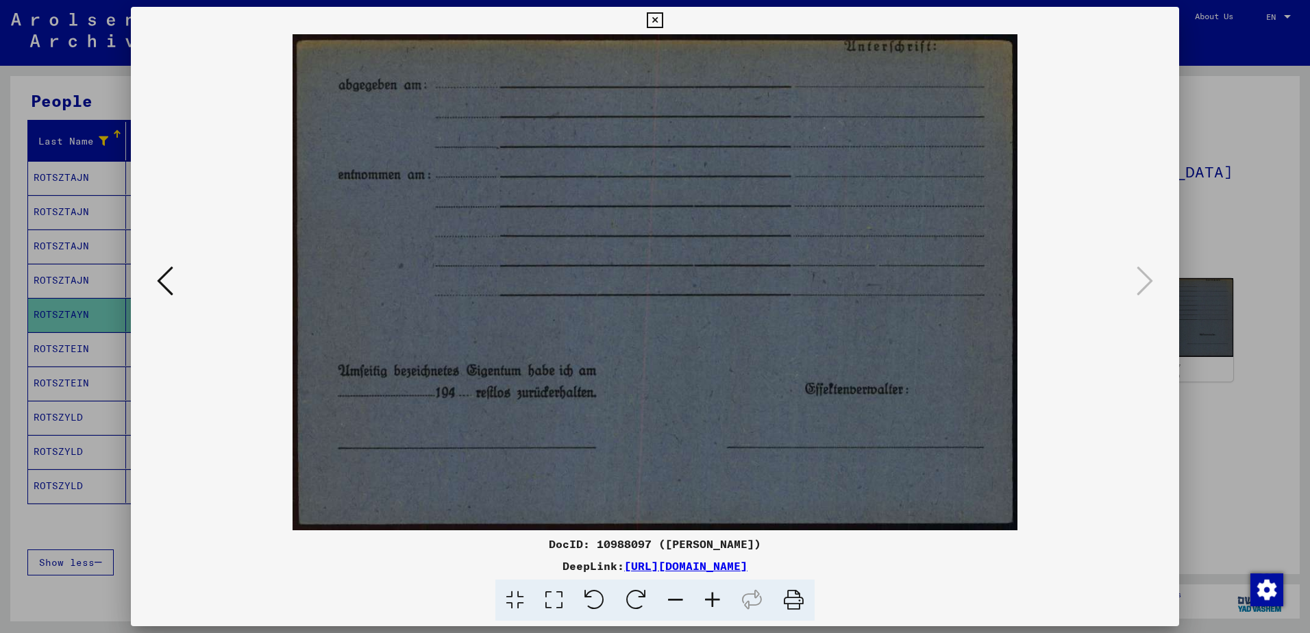
click at [1252, 227] on div at bounding box center [655, 316] width 1310 height 633
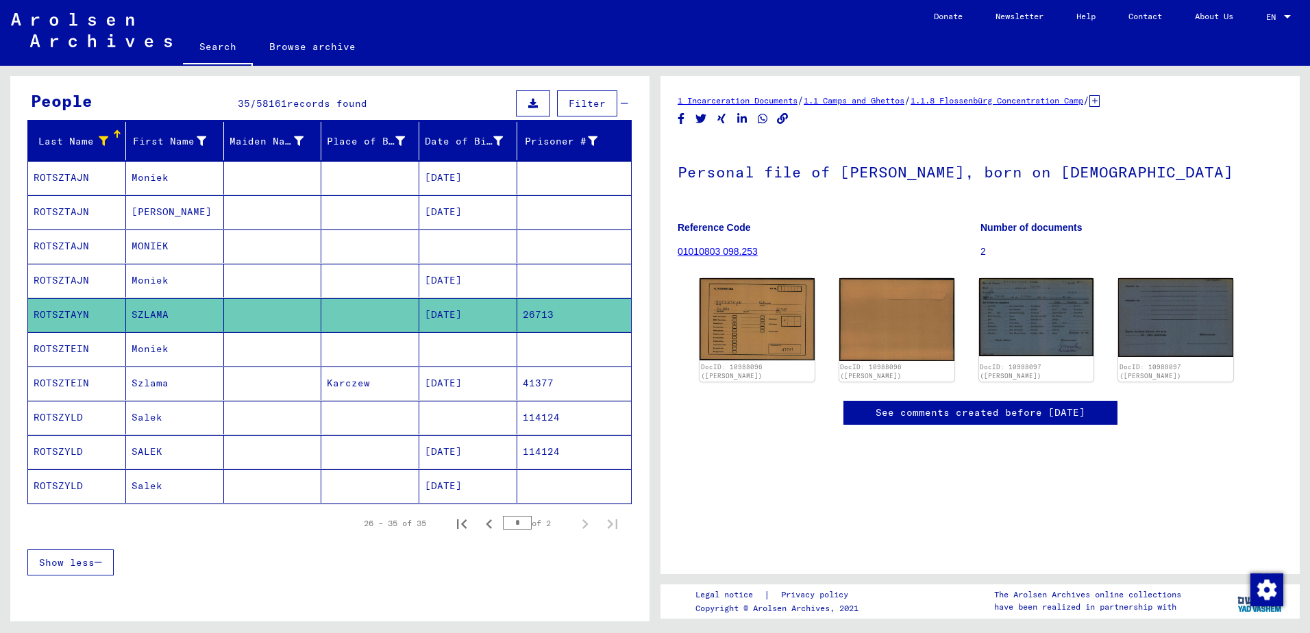
click at [231, 388] on mat-cell at bounding box center [273, 384] width 98 height 34
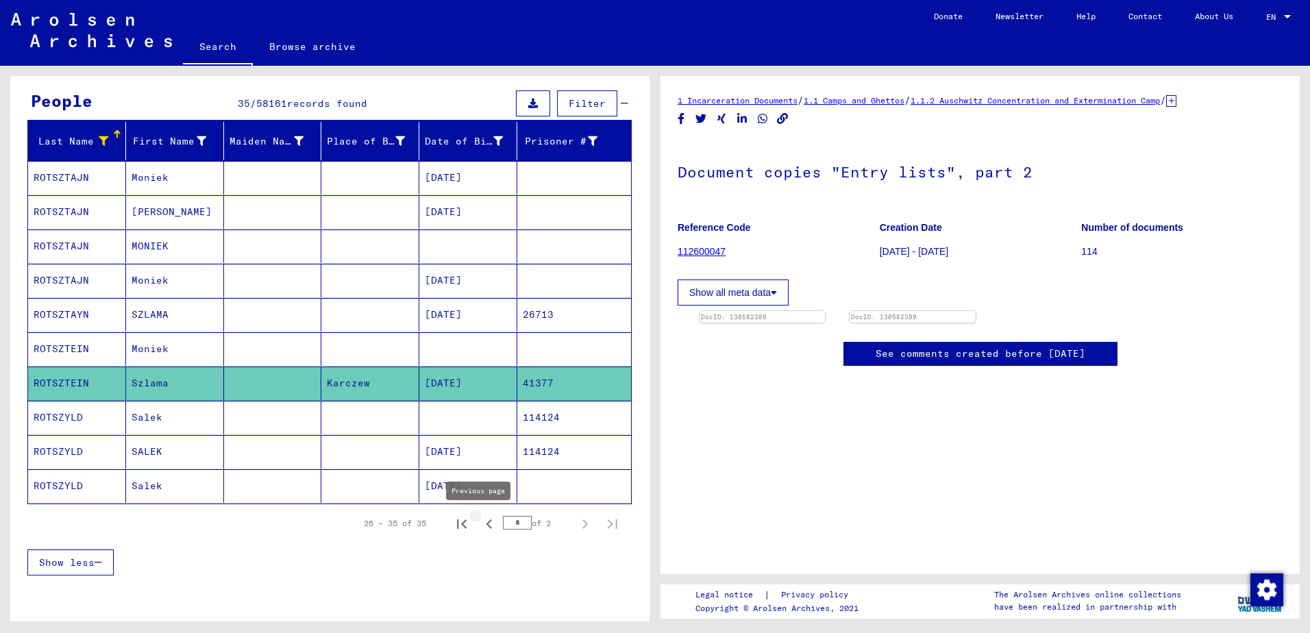
click at [480, 522] on icon "Previous page" at bounding box center [489, 524] width 19 height 19
type input "*"
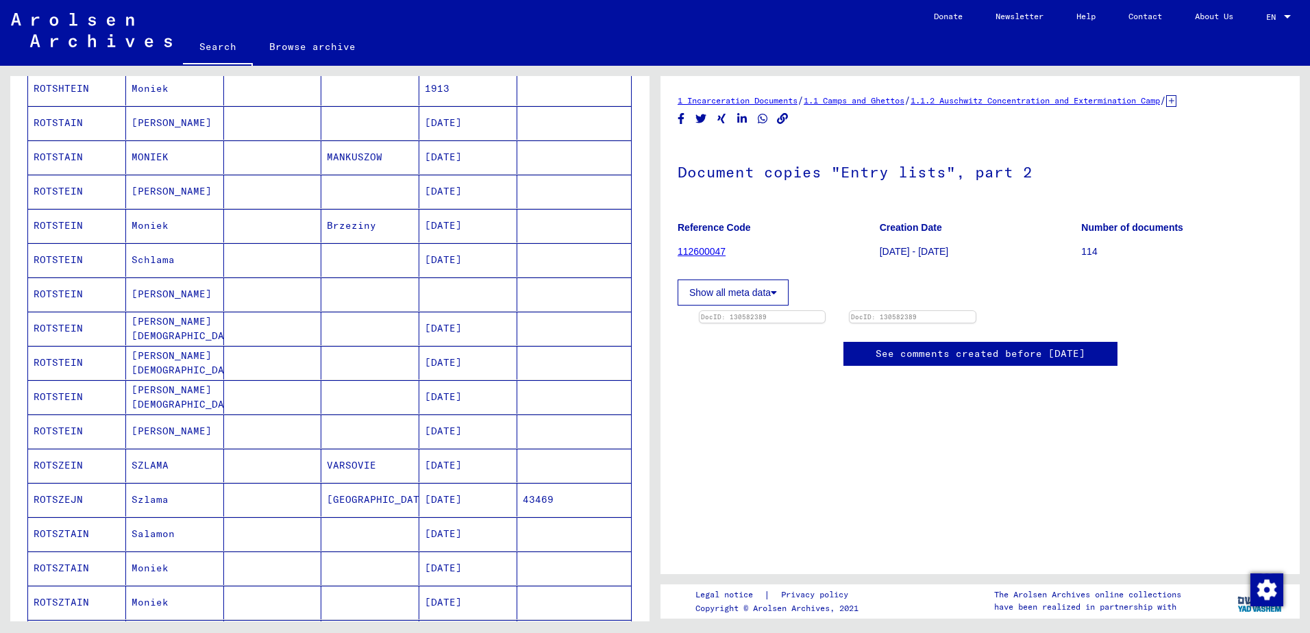
scroll to position [665, 0]
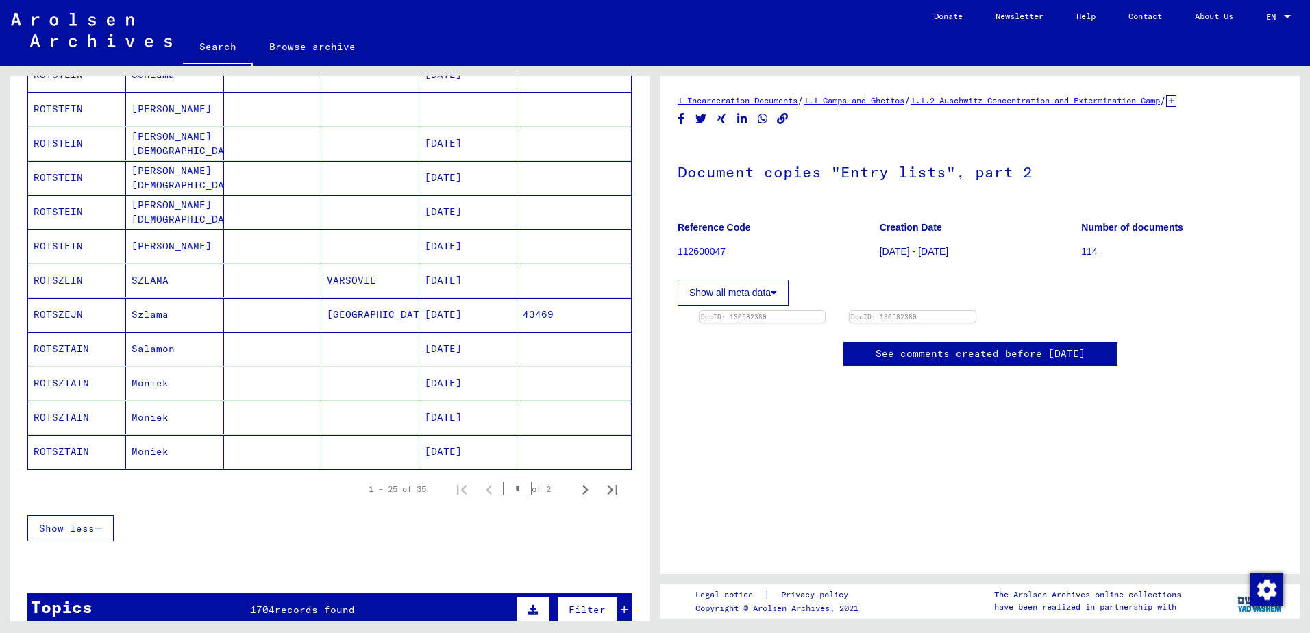
click at [147, 307] on mat-cell "Szlama" at bounding box center [175, 315] width 98 height 34
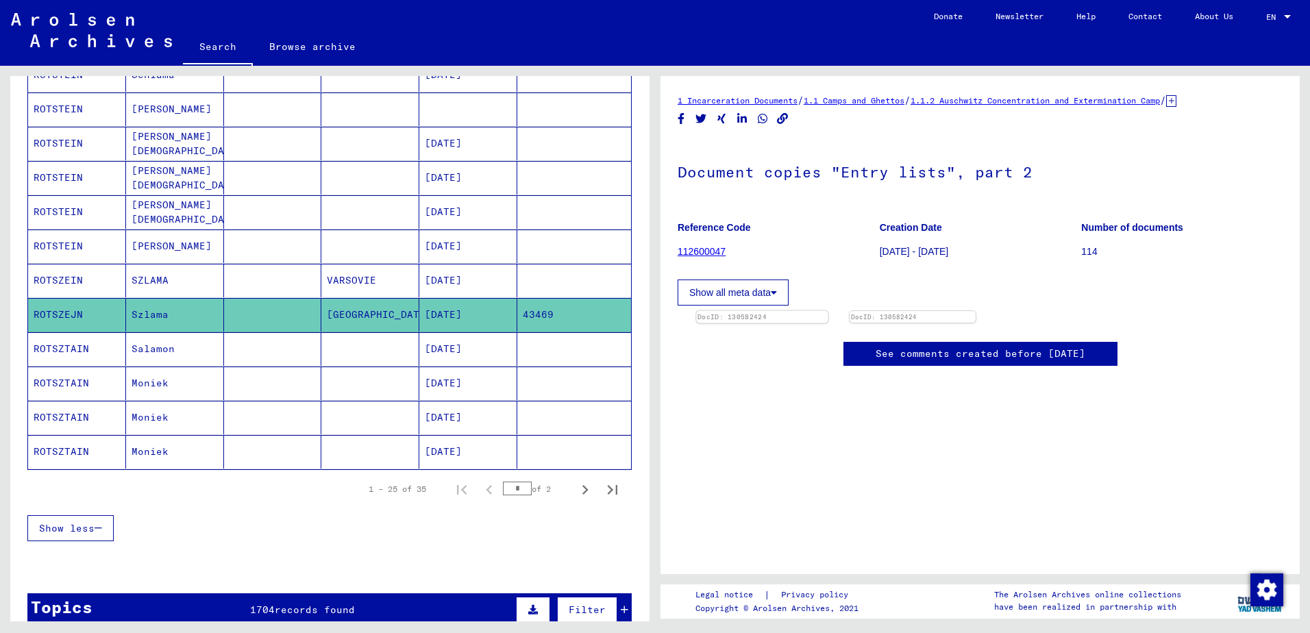
click at [780, 311] on img at bounding box center [762, 311] width 132 height 0
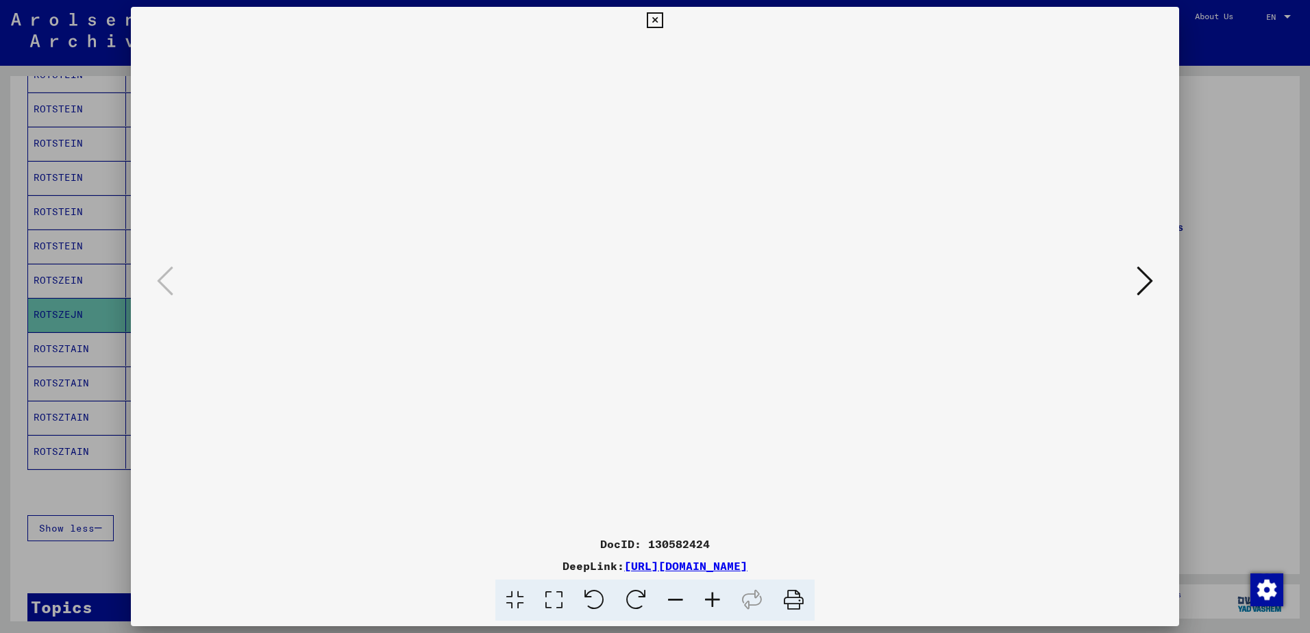
click at [1219, 295] on div at bounding box center [655, 316] width 1310 height 633
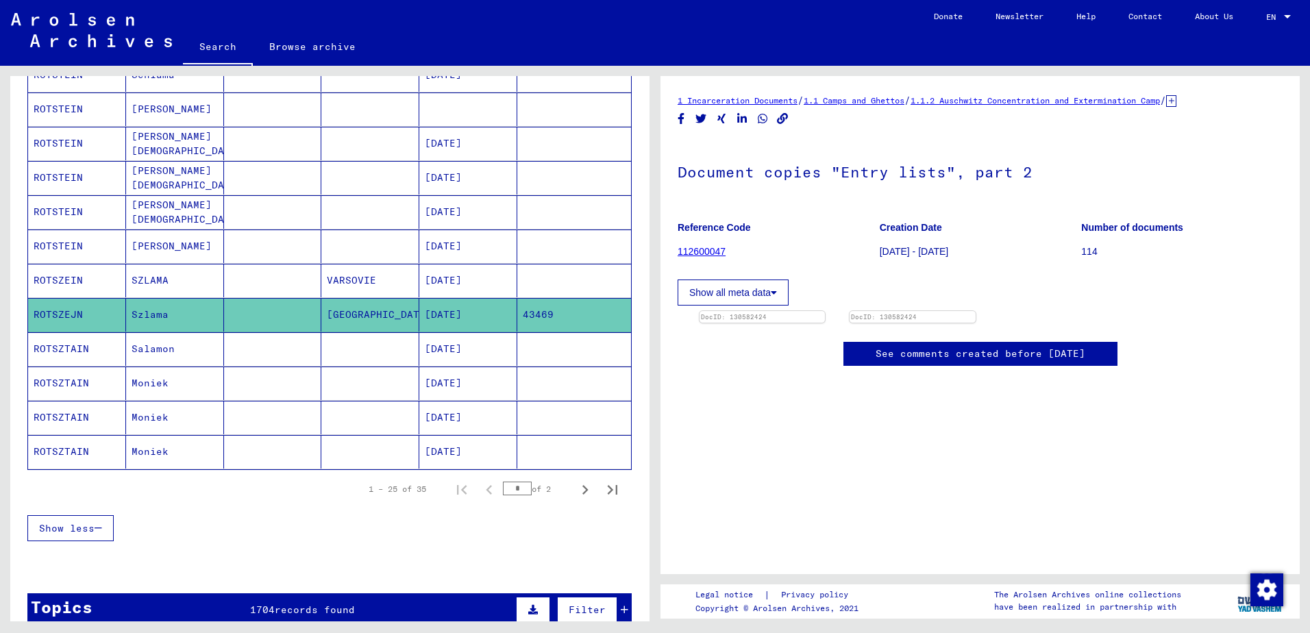
click at [486, 291] on mat-cell "[DATE]" at bounding box center [468, 281] width 98 height 34
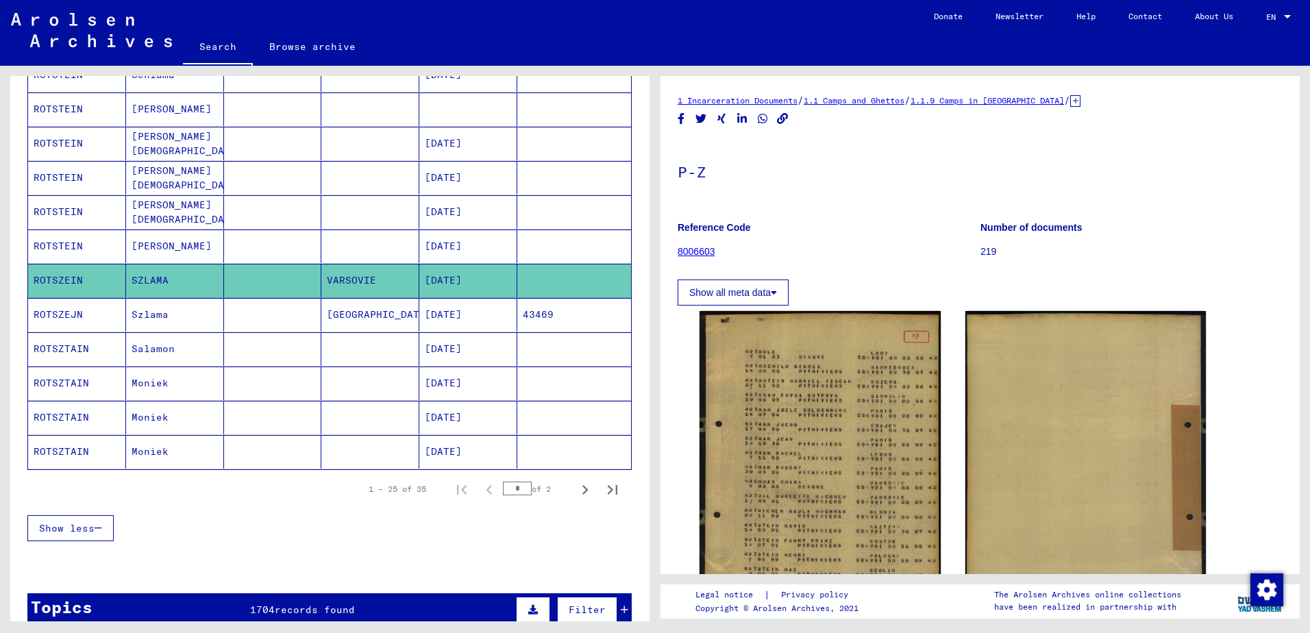
click at [533, 308] on mat-cell "43469" at bounding box center [574, 315] width 114 height 34
